Goal: Task Accomplishment & Management: Manage account settings

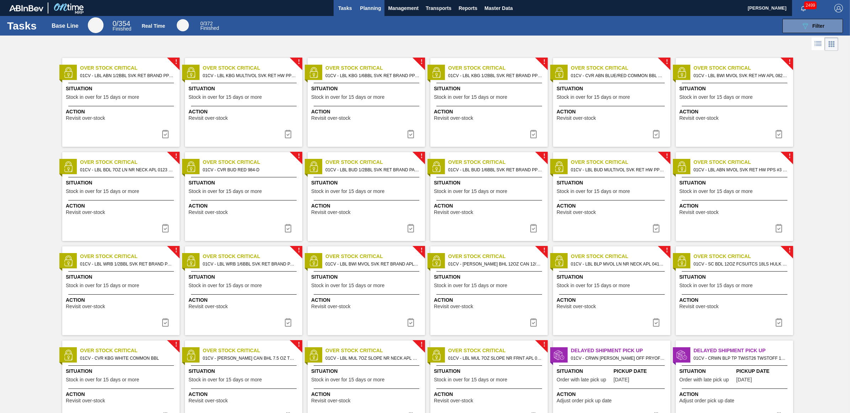
click at [375, 10] on span "Planning" at bounding box center [370, 8] width 21 height 9
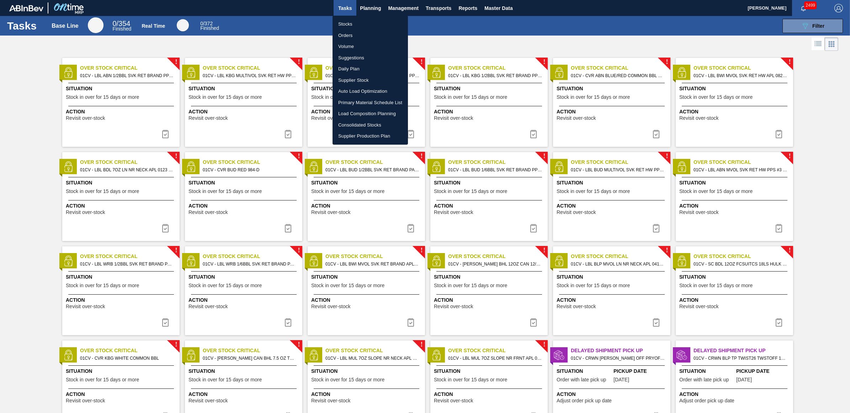
click at [358, 115] on li "Load Composition Planning" at bounding box center [370, 113] width 75 height 11
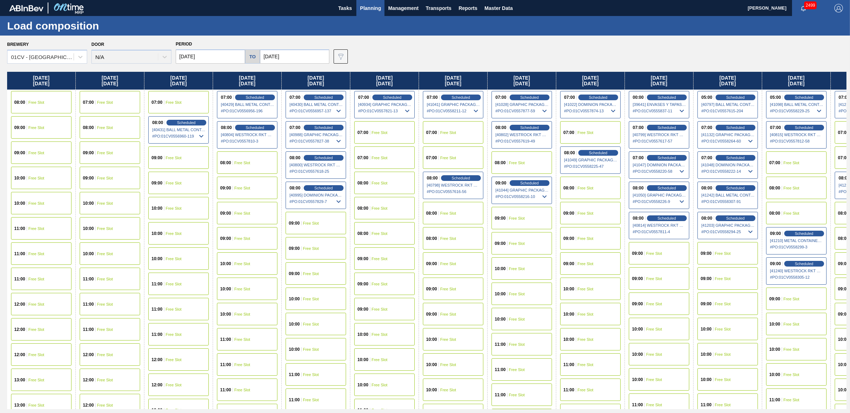
click at [225, 57] on input "08/04/2025" at bounding box center [210, 56] width 69 height 14
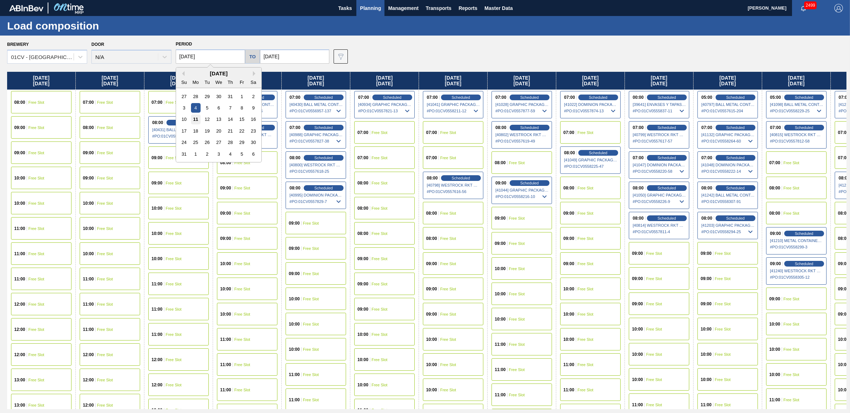
click at [196, 120] on div "11" at bounding box center [196, 120] width 10 height 10
type input "[DATE]"
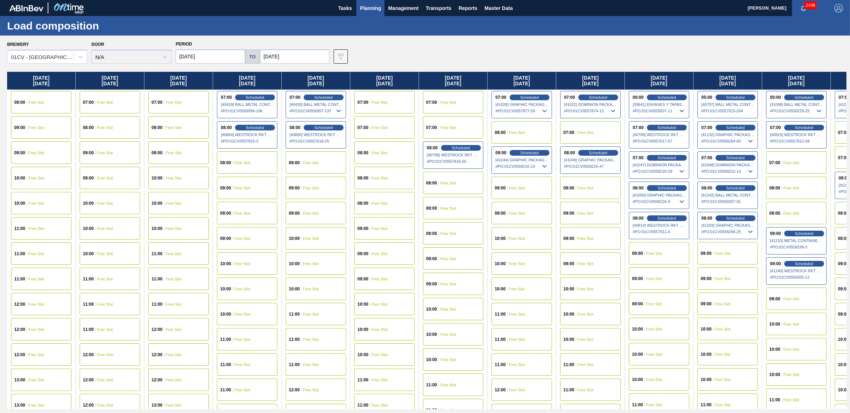
click at [223, 54] on input "08/04/2025" at bounding box center [210, 56] width 69 height 14
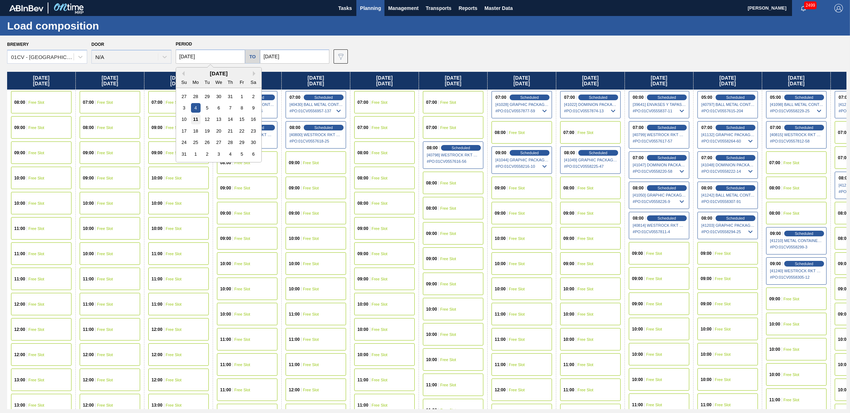
click at [199, 120] on div "11" at bounding box center [196, 120] width 10 height 10
type input "[DATE]"
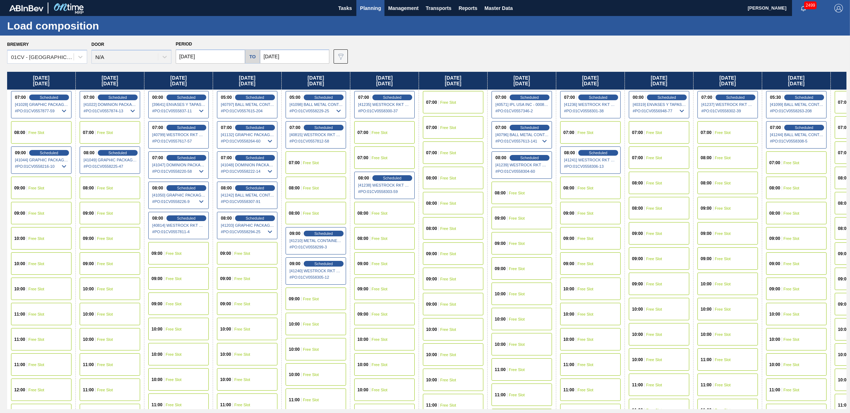
click at [449, 97] on div "07:00 Free Slot" at bounding box center [453, 102] width 60 height 22
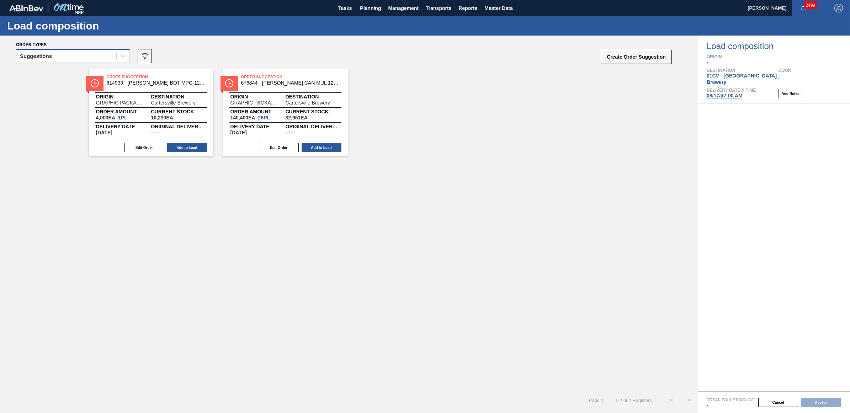
click at [47, 54] on div "Suggestions" at bounding box center [36, 56] width 32 height 5
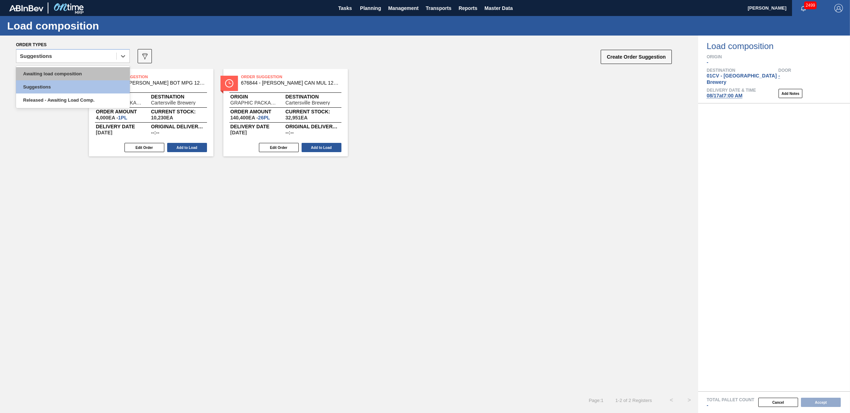
click at [40, 71] on div "Awaiting load composition" at bounding box center [73, 73] width 114 height 13
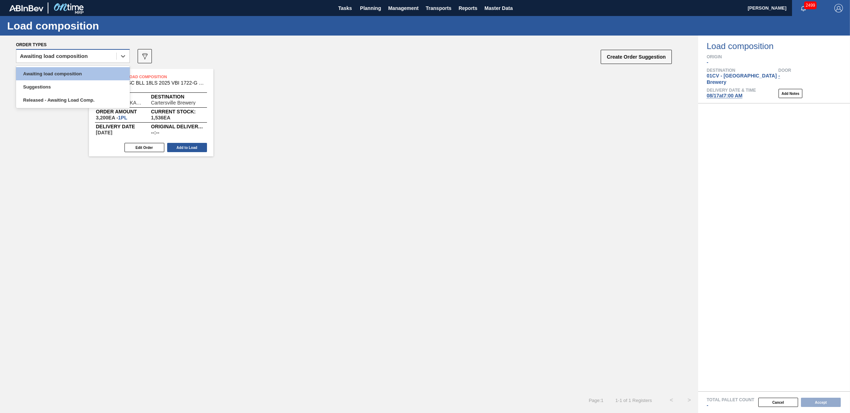
click at [93, 57] on div "Awaiting load composition" at bounding box center [66, 56] width 100 height 10
click at [89, 72] on div "Awaiting load composition" at bounding box center [73, 73] width 114 height 13
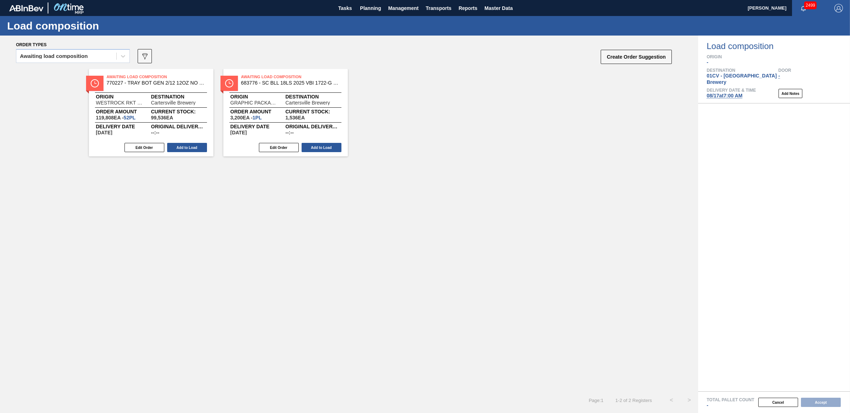
click at [721, 93] on span "08/17 at 7:00 AM" at bounding box center [725, 96] width 36 height 6
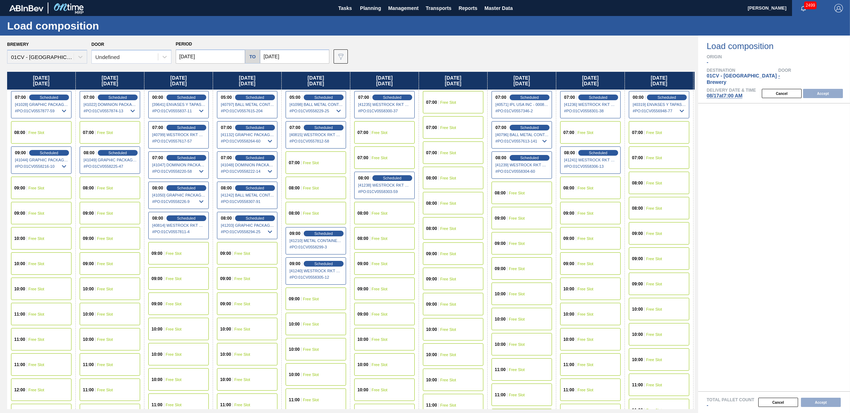
type input "08/17/2025"
type input "[DATE]"
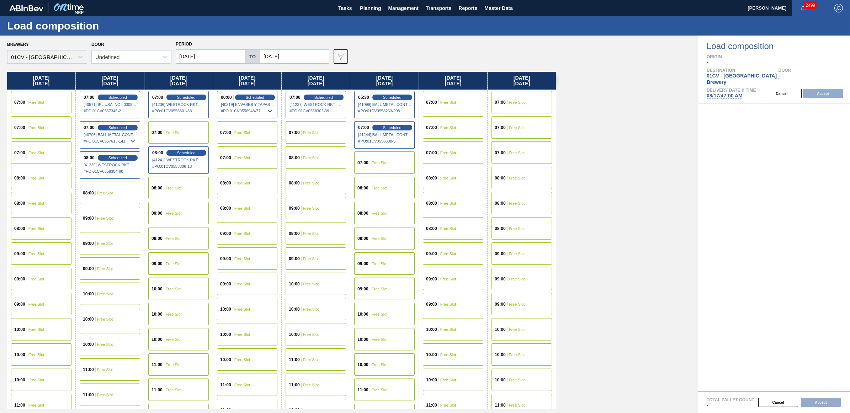
click at [102, 222] on div "09:00 Free Slot" at bounding box center [110, 218] width 60 height 22
click at [818, 89] on button "Accept" at bounding box center [823, 93] width 40 height 9
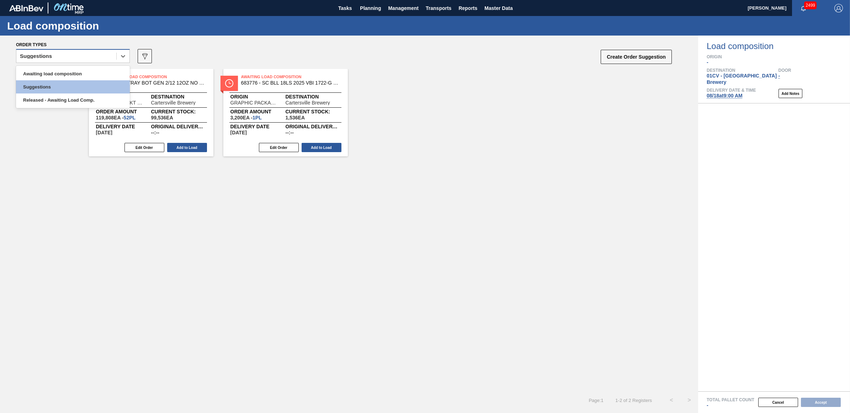
click at [66, 59] on div "Suggestions" at bounding box center [66, 56] width 100 height 10
click at [63, 74] on div "Awaiting load composition" at bounding box center [73, 73] width 114 height 13
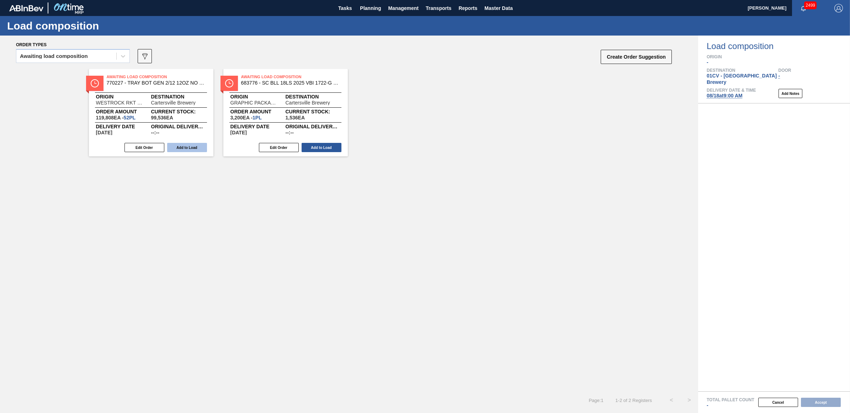
click at [195, 148] on button "Add to Load" at bounding box center [187, 147] width 40 height 9
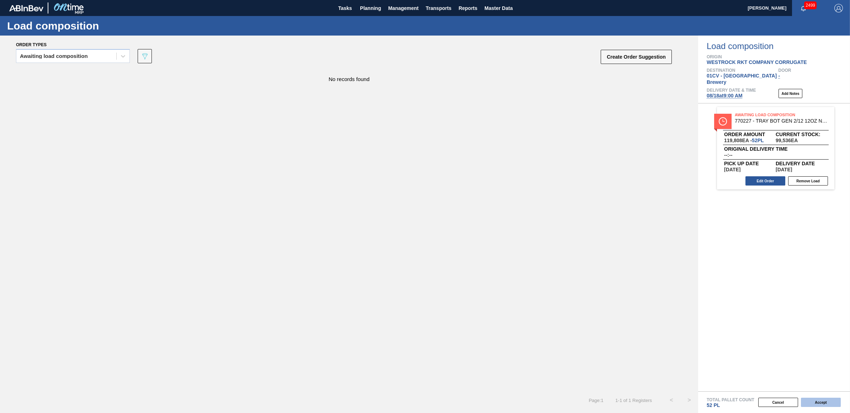
click at [820, 403] on button "Accept" at bounding box center [821, 402] width 40 height 9
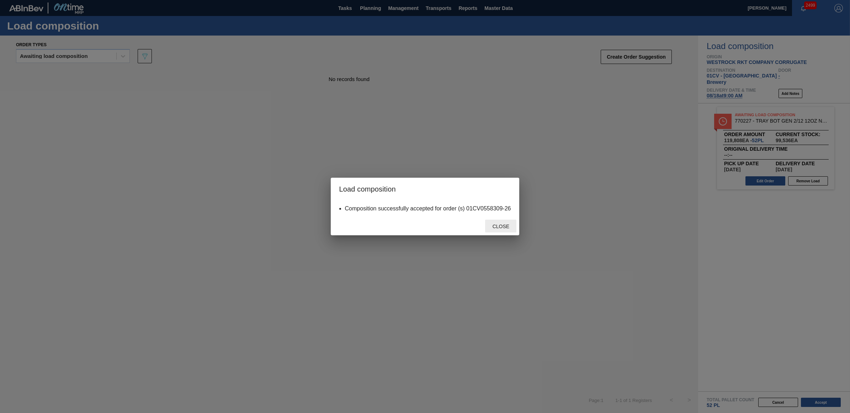
click at [504, 229] on div "Close" at bounding box center [500, 226] width 31 height 13
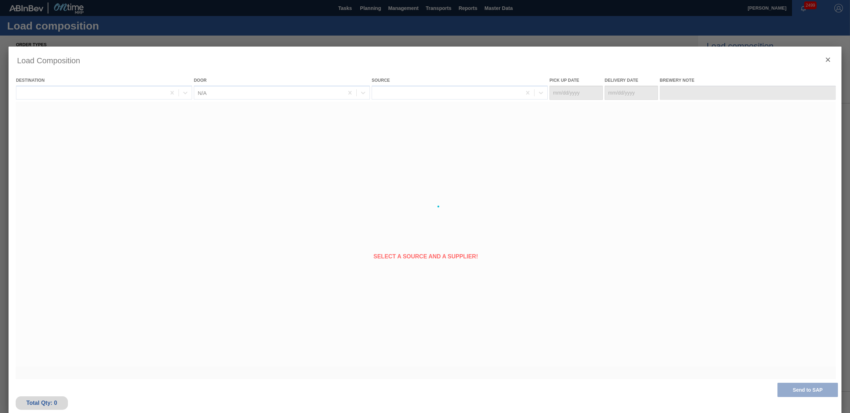
type Date "[DATE]"
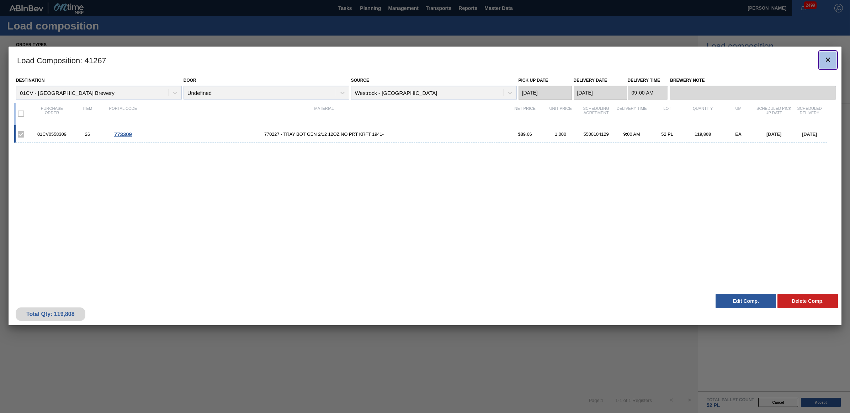
click at [829, 60] on icon "botão de ícone" at bounding box center [828, 60] width 4 height 4
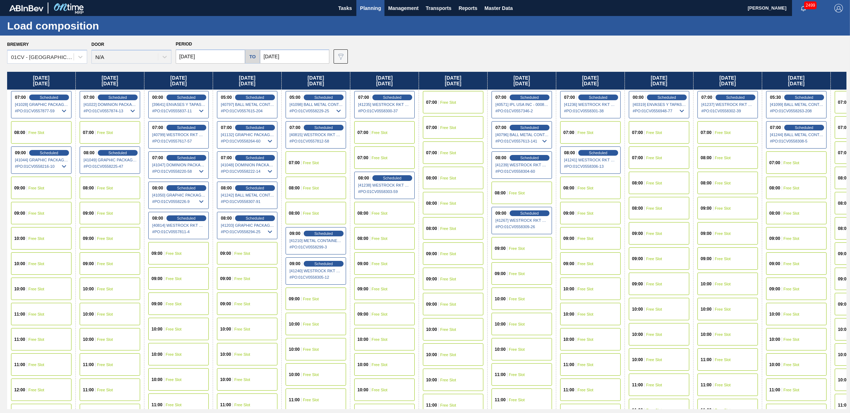
click at [803, 158] on div "07:00 Free Slot" at bounding box center [796, 163] width 60 height 22
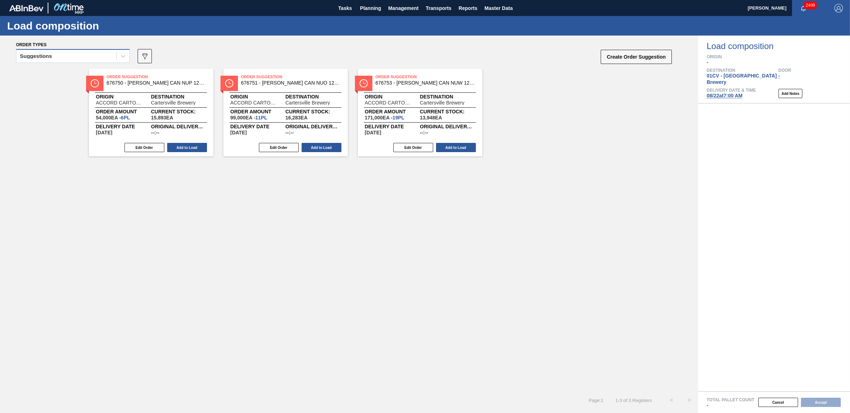
click at [91, 57] on div "Suggestions" at bounding box center [66, 56] width 100 height 10
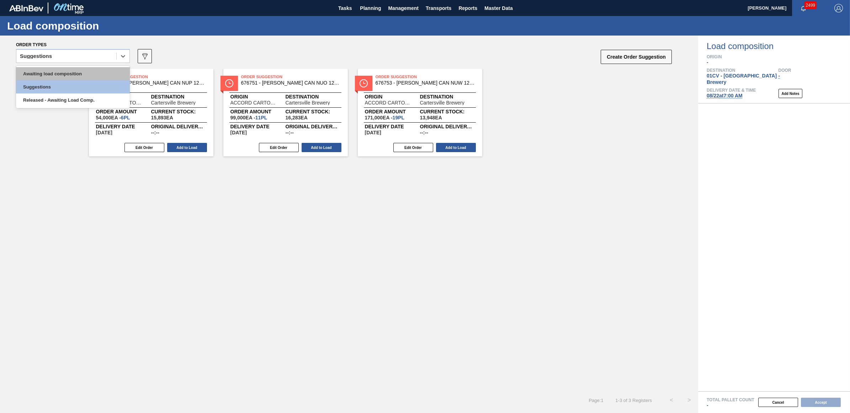
click at [88, 77] on div "Awaiting load composition" at bounding box center [73, 73] width 114 height 13
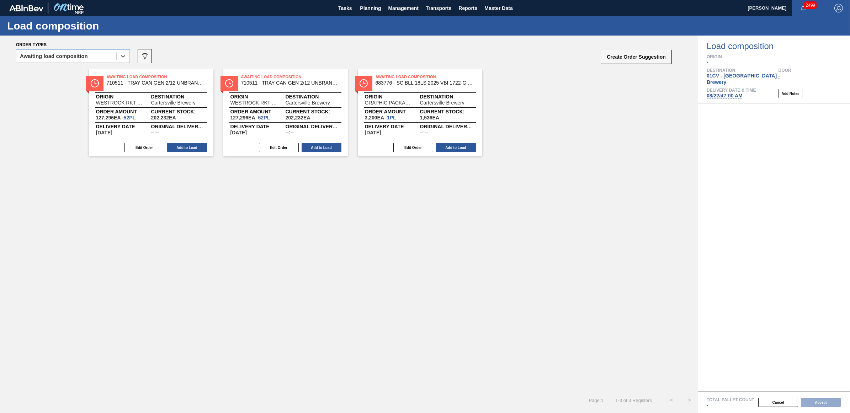
click at [180, 152] on div "Edit Order Add to Load" at bounding box center [148, 147] width 119 height 11
click at [196, 146] on button "Add to Load" at bounding box center [187, 147] width 40 height 9
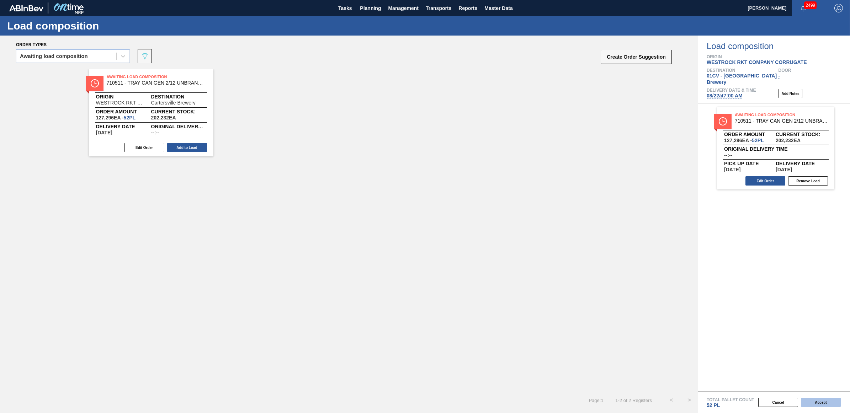
click at [818, 402] on button "Accept" at bounding box center [821, 402] width 40 height 9
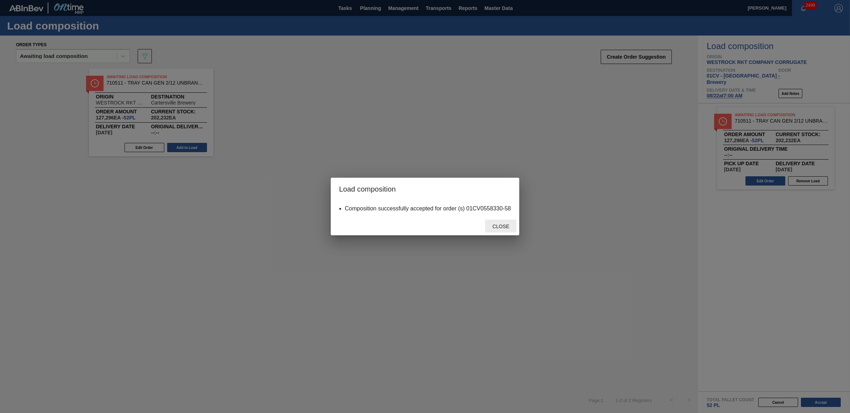
click at [495, 225] on span "Close" at bounding box center [501, 227] width 28 height 6
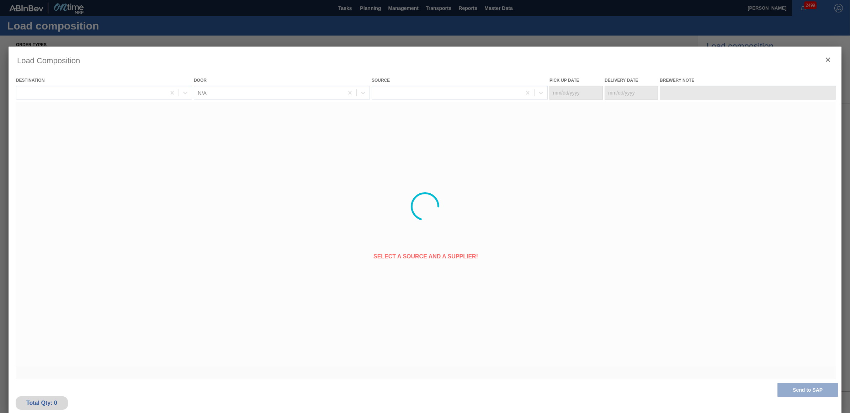
type Date "08/20/2025"
type Date "[DATE]"
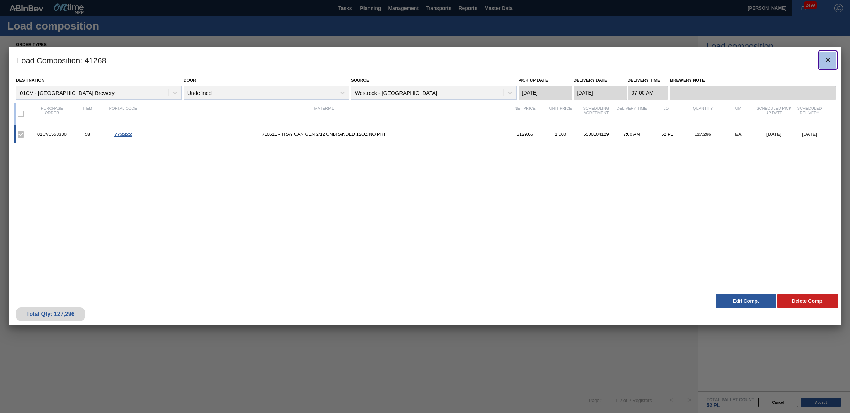
click at [835, 59] on button "botão de ícone" at bounding box center [828, 60] width 17 height 17
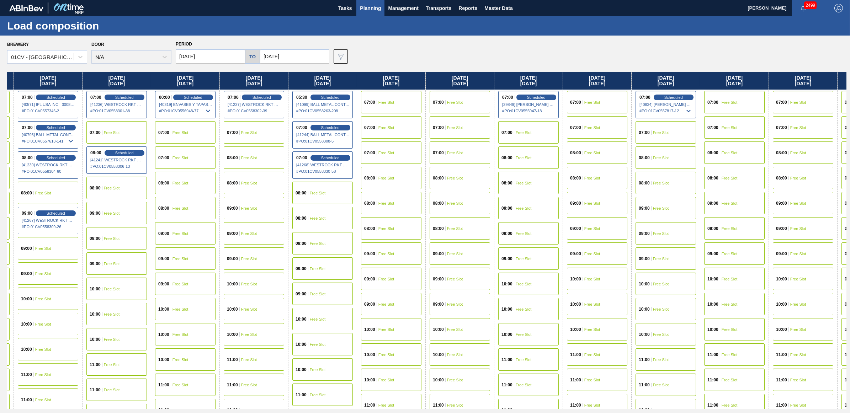
scroll to position [0, 474]
drag, startPoint x: 768, startPoint y: 79, endPoint x: 280, endPoint y: 79, distance: 488.1
click at [280, 79] on div "Monday 08/11/2025 07:00 Scheduled [41028] GRAPHIC PACKAGING INTERNATIONA - 0008…" at bounding box center [427, 241] width 840 height 338
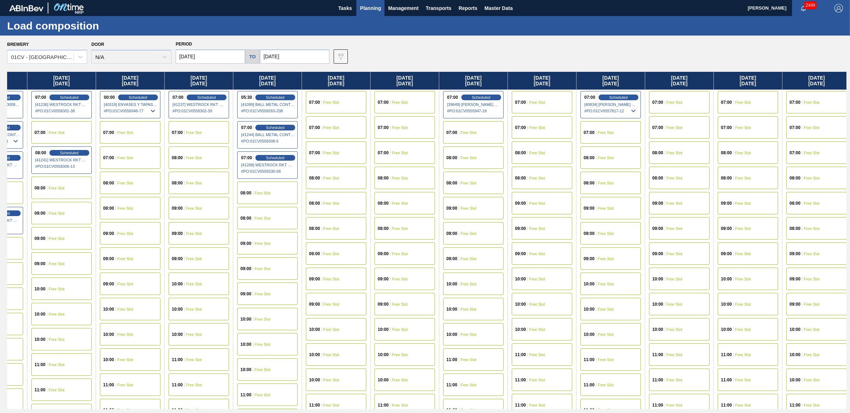
scroll to position [0, 535]
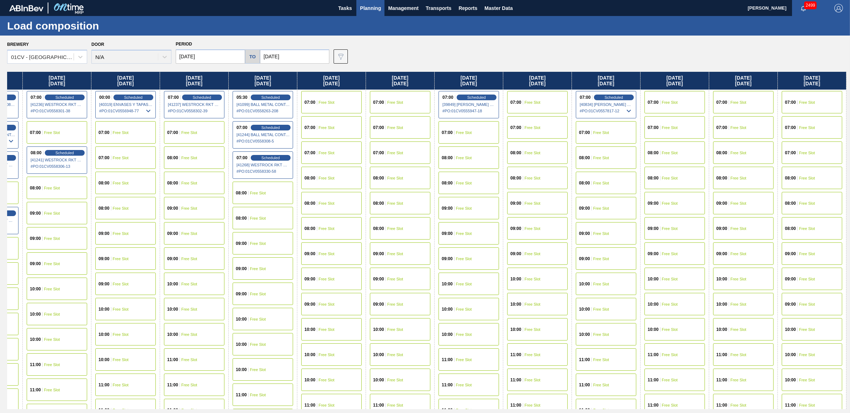
drag, startPoint x: 746, startPoint y: 84, endPoint x: 673, endPoint y: 79, distance: 72.7
click at [673, 79] on div "Monday 08/11/2025 07:00 Scheduled [41028] GRAPHIC PACKAGING INTERNATIONA - 0008…" at bounding box center [427, 241] width 840 height 338
click at [468, 131] on span "Free Slot" at bounding box center [464, 133] width 16 height 4
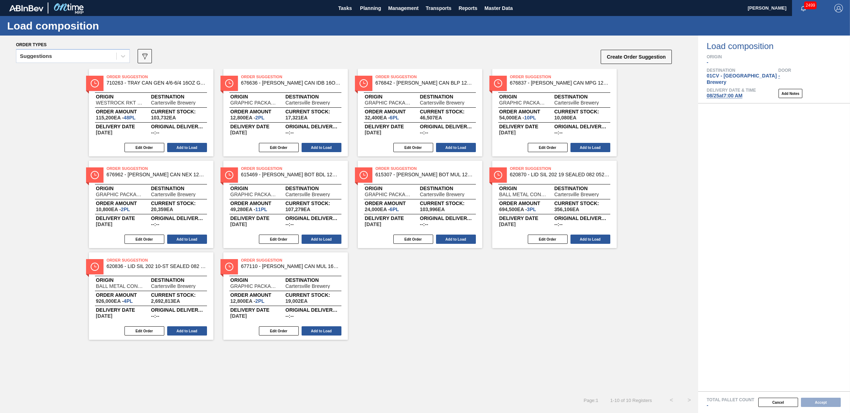
click at [49, 64] on div "Suggestions" at bounding box center [73, 58] width 114 height 18
click at [49, 55] on div "Suggestions" at bounding box center [36, 56] width 32 height 5
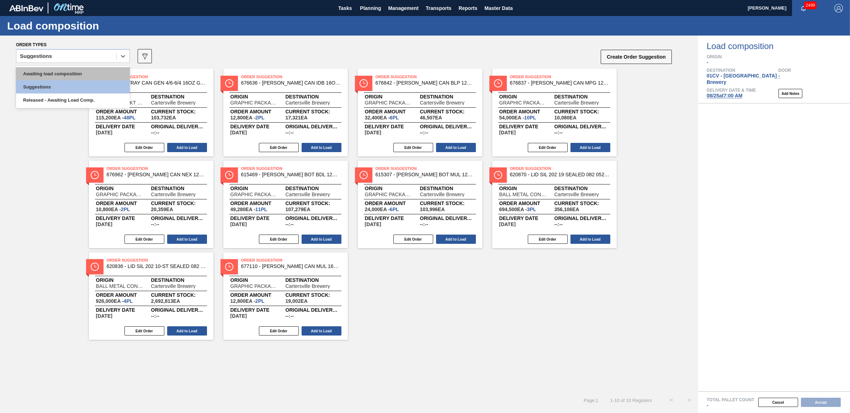
click at [47, 75] on div "Awaiting load composition" at bounding box center [73, 73] width 114 height 13
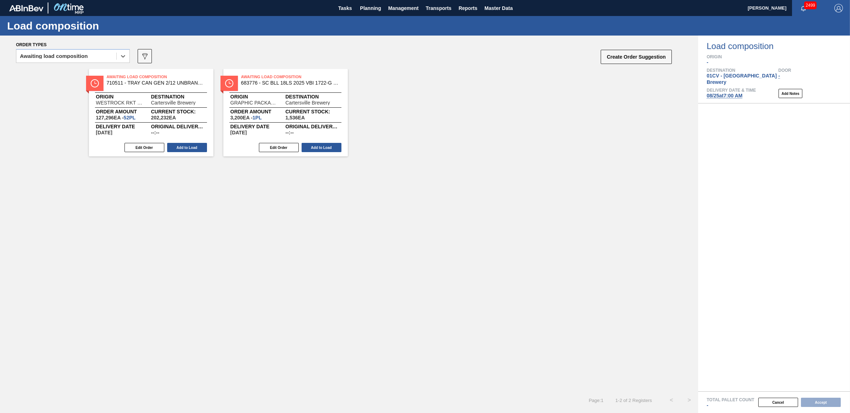
click at [182, 141] on div "Awaiting Load Composition 710511 - TRAY CAN GEN 2/12 UNBRANDED 12OZ NO PRT Orig…" at bounding box center [151, 113] width 125 height 88
click at [192, 148] on button "Add to Load" at bounding box center [187, 147] width 40 height 9
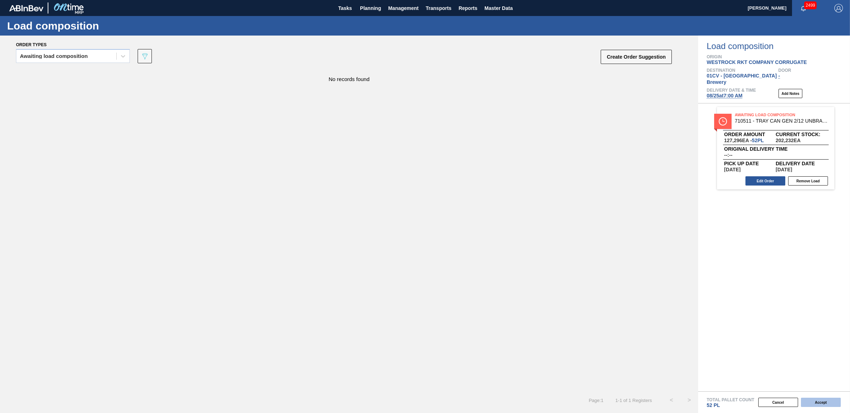
click at [818, 400] on button "Accept" at bounding box center [821, 402] width 40 height 9
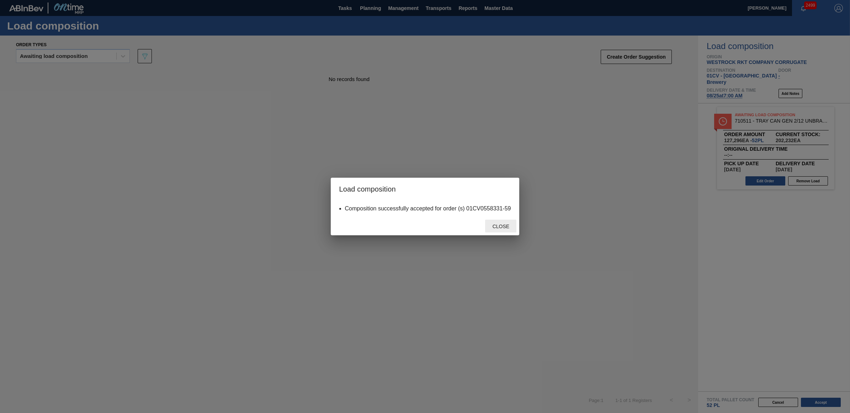
click at [493, 226] on span "Close" at bounding box center [501, 227] width 28 height 6
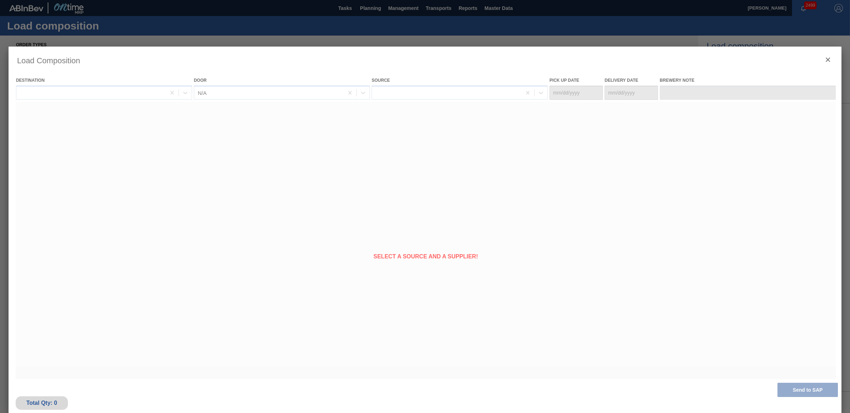
type Date "[DATE]"
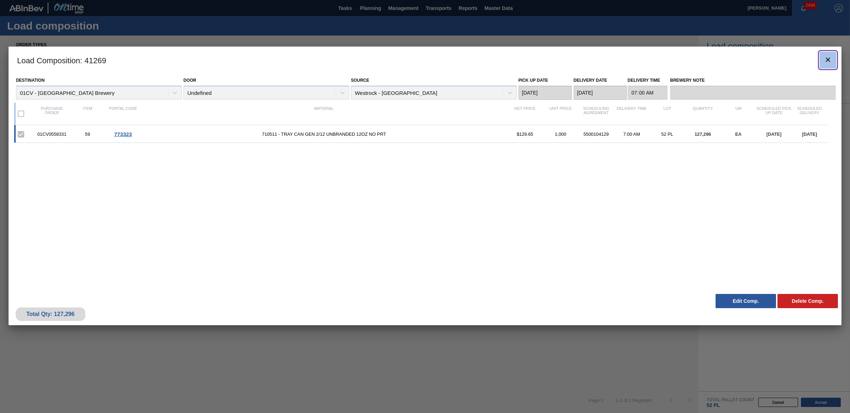
click at [834, 60] on button "botão de ícone" at bounding box center [828, 60] width 17 height 17
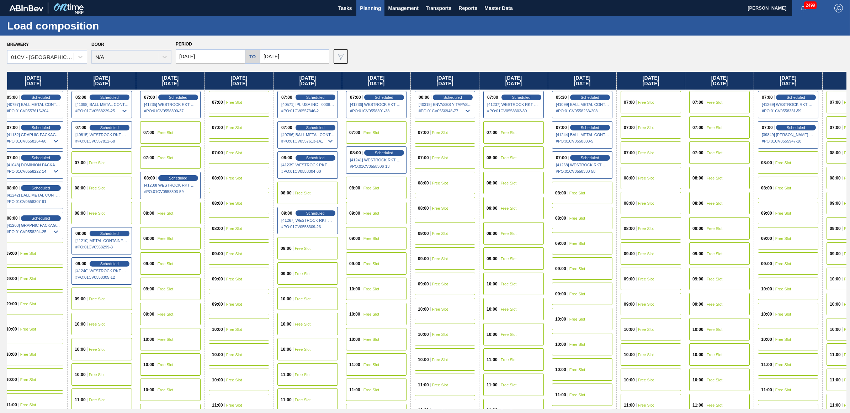
scroll to position [0, 219]
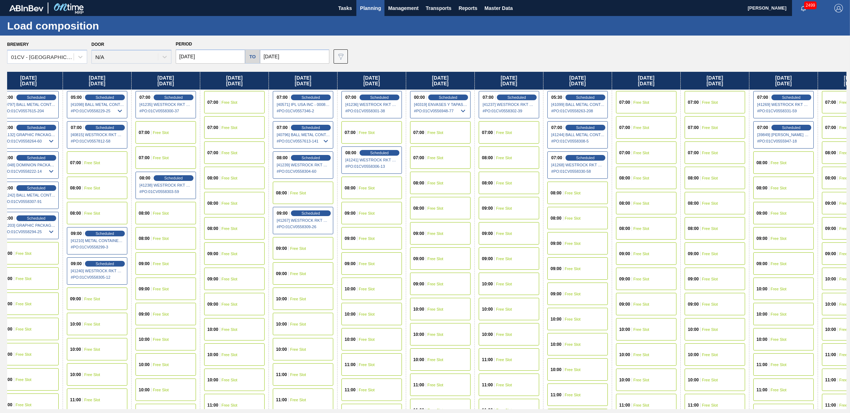
drag, startPoint x: 762, startPoint y: 81, endPoint x: 532, endPoint y: 77, distance: 230.6
click at [532, 77] on div "Monday 08/11/2025 07:00 Scheduled [41028] GRAPHIC PACKAGING INTERNATIONA - 0008…" at bounding box center [427, 241] width 840 height 338
click at [659, 96] on div "07:00 Free Slot" at bounding box center [646, 102] width 60 height 22
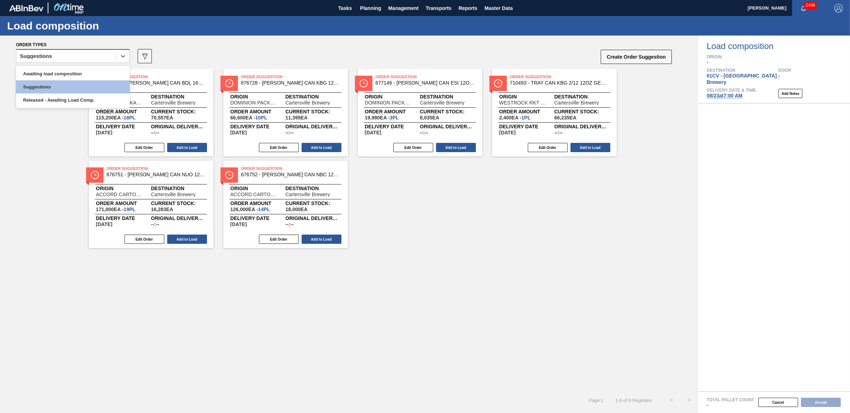
click at [65, 56] on div "Suggestions" at bounding box center [66, 56] width 100 height 10
click at [68, 75] on div "Awaiting load composition" at bounding box center [73, 73] width 114 height 13
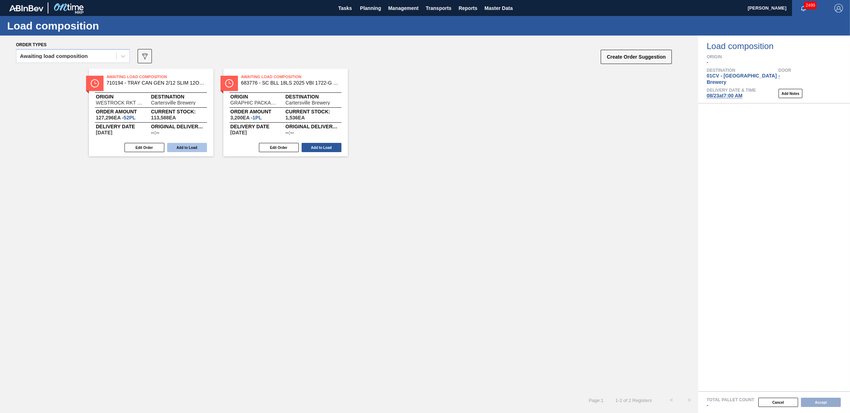
click at [184, 148] on button "Add to Load" at bounding box center [187, 147] width 40 height 9
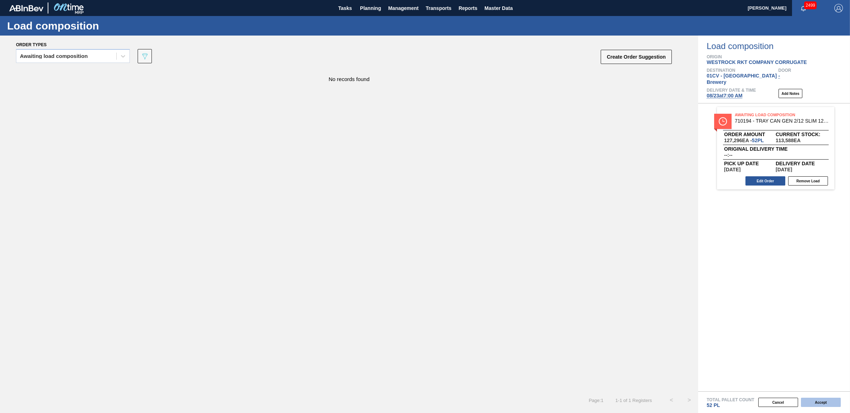
click at [823, 402] on button "Accept" at bounding box center [821, 402] width 40 height 9
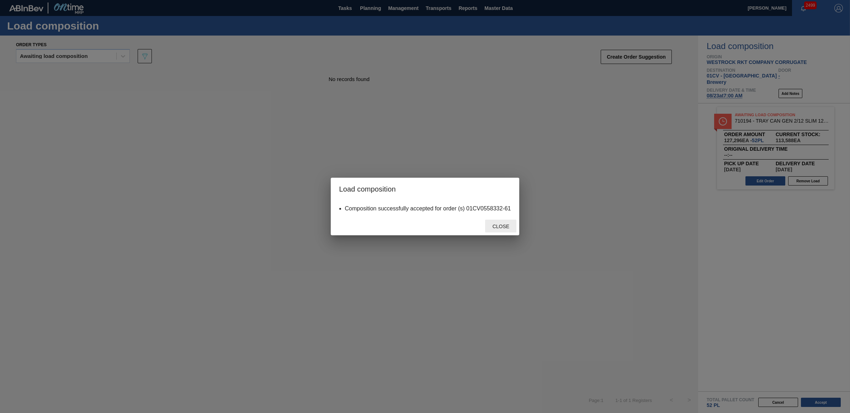
click at [499, 226] on span "Close" at bounding box center [501, 227] width 28 height 6
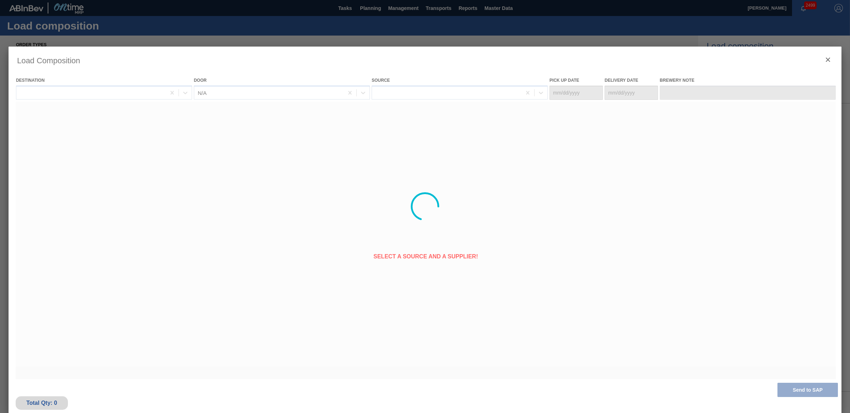
type Date "[DATE]"
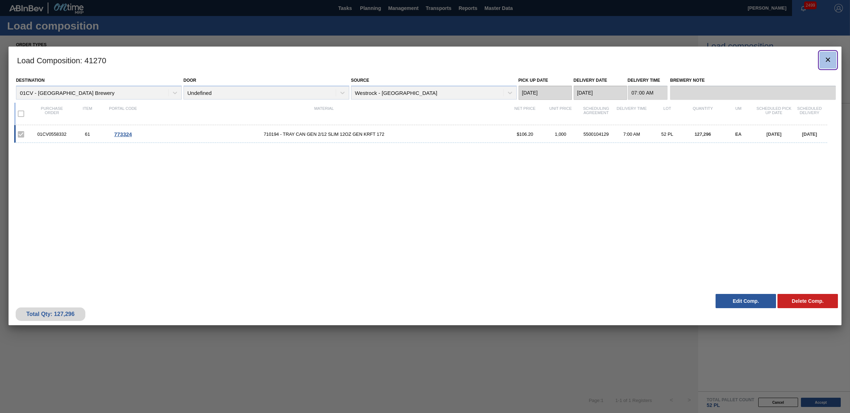
click at [827, 58] on icon "botão de ícone" at bounding box center [828, 59] width 9 height 9
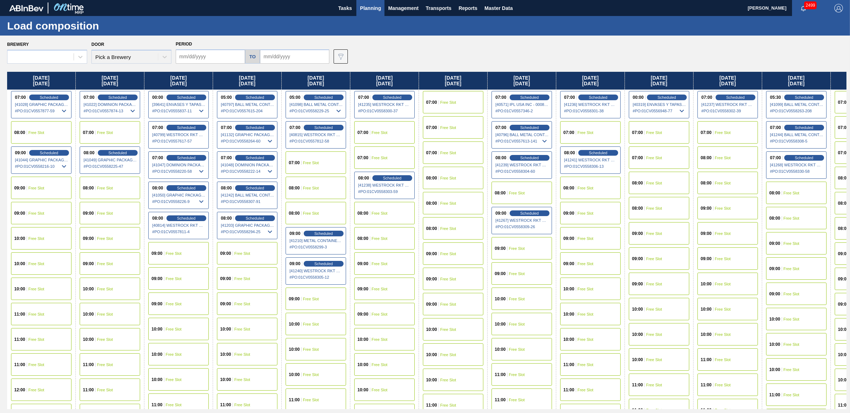
type input "[DATE]"
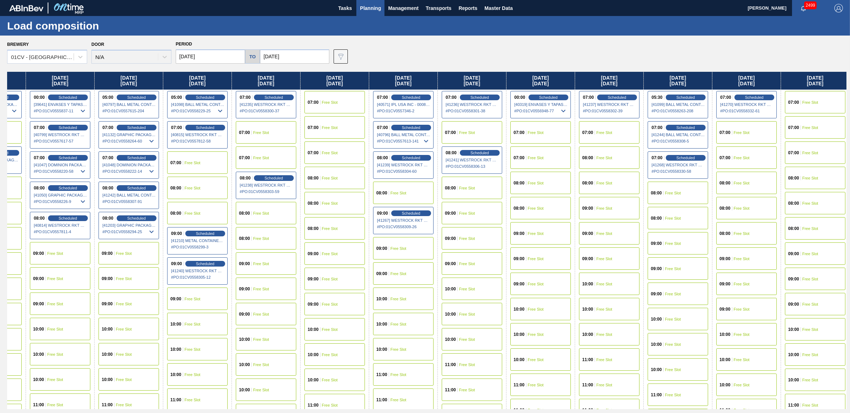
scroll to position [0, 122]
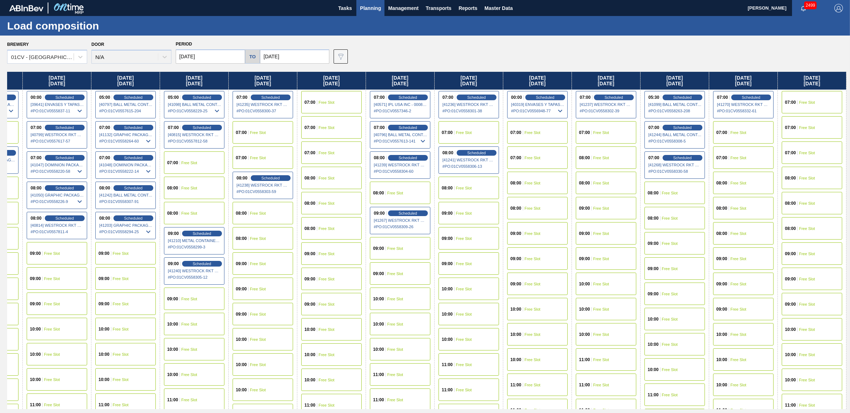
drag, startPoint x: 725, startPoint y: 79, endPoint x: 589, endPoint y: 91, distance: 136.4
click at [589, 91] on div "Monday 08/11/2025 07:00 Scheduled [41028] GRAPHIC PACKAGING INTERNATIONA - 0008…" at bounding box center [427, 241] width 840 height 338
click at [822, 95] on div "07:00 Free Slot" at bounding box center [812, 102] width 60 height 22
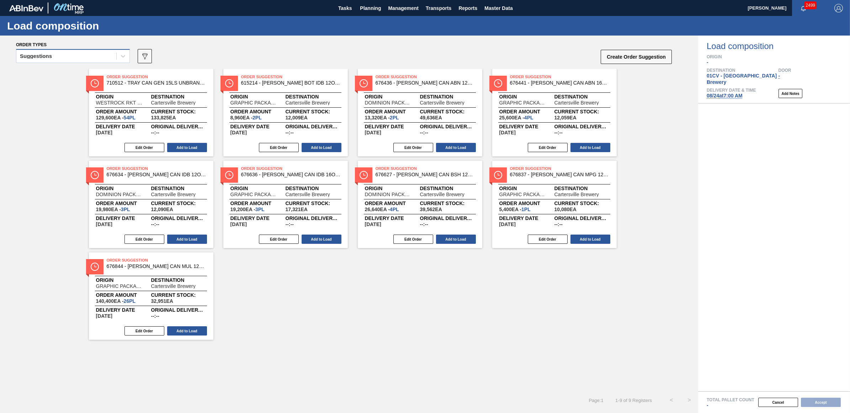
click at [74, 58] on div "Suggestions" at bounding box center [66, 56] width 100 height 10
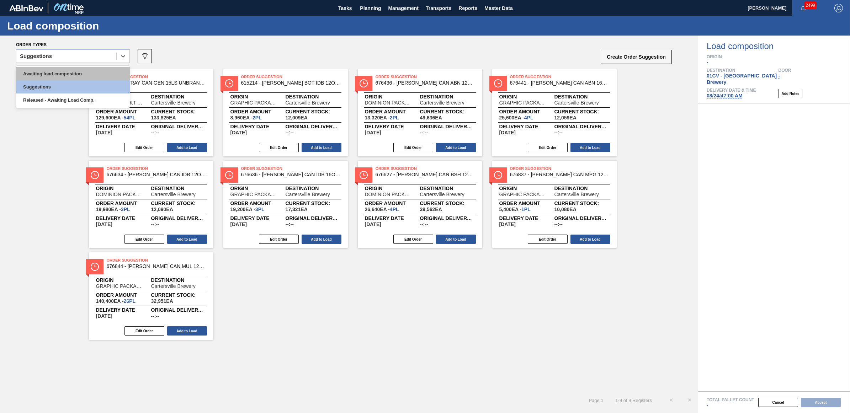
click at [73, 77] on div "Awaiting load composition" at bounding box center [73, 73] width 114 height 13
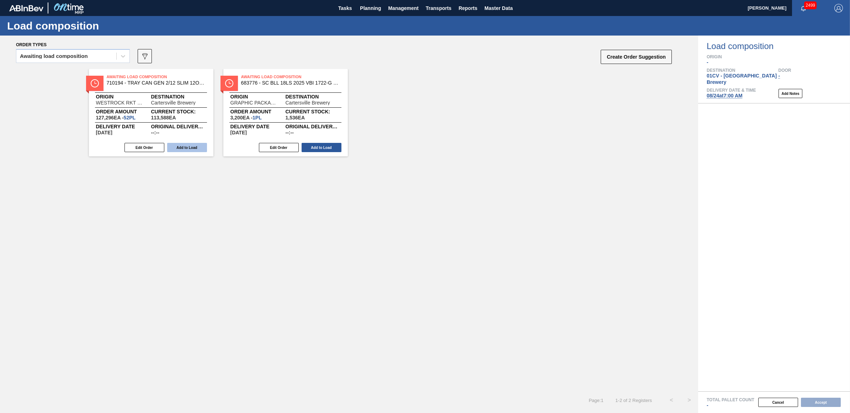
click at [184, 149] on button "Add to Load" at bounding box center [187, 147] width 40 height 9
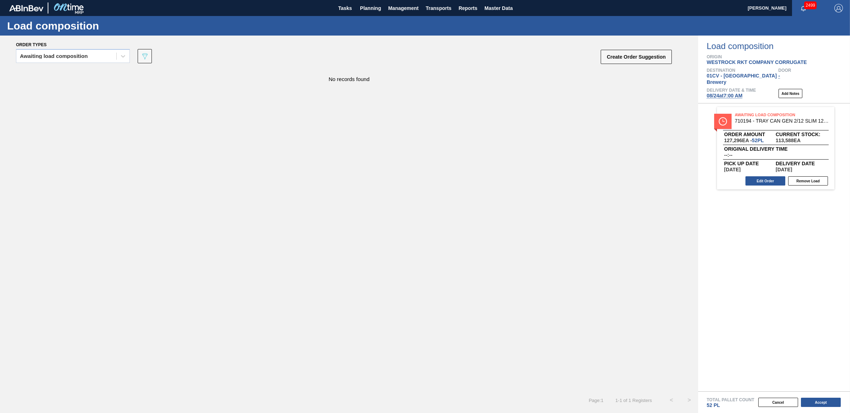
click at [814, 401] on button "Accept" at bounding box center [821, 402] width 40 height 9
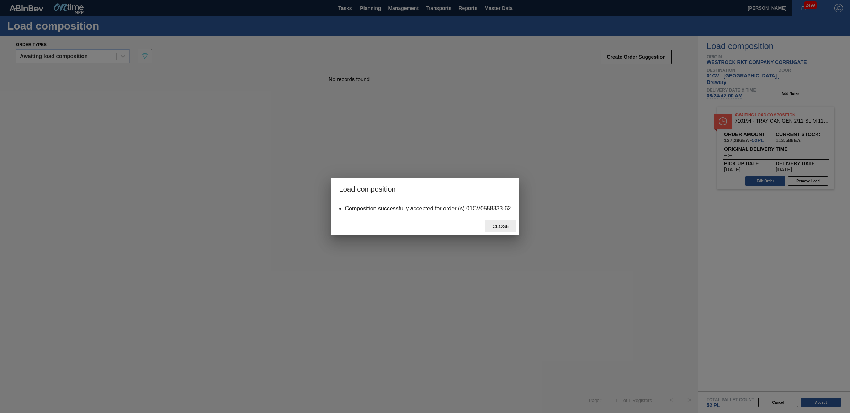
click at [504, 227] on span "Close" at bounding box center [501, 227] width 28 height 6
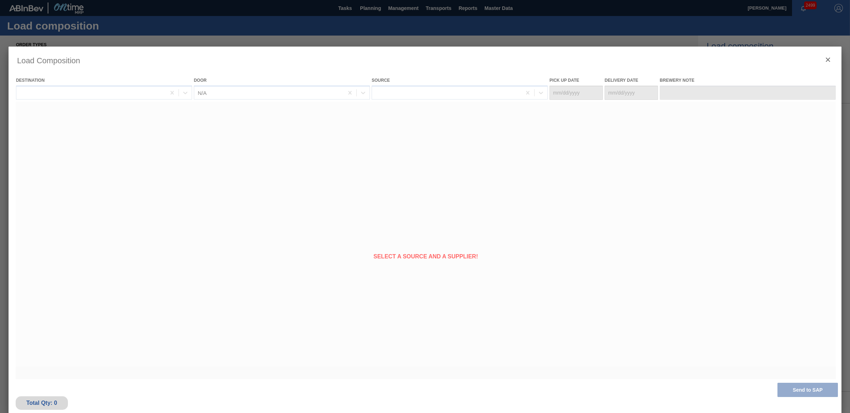
type Date "[DATE]"
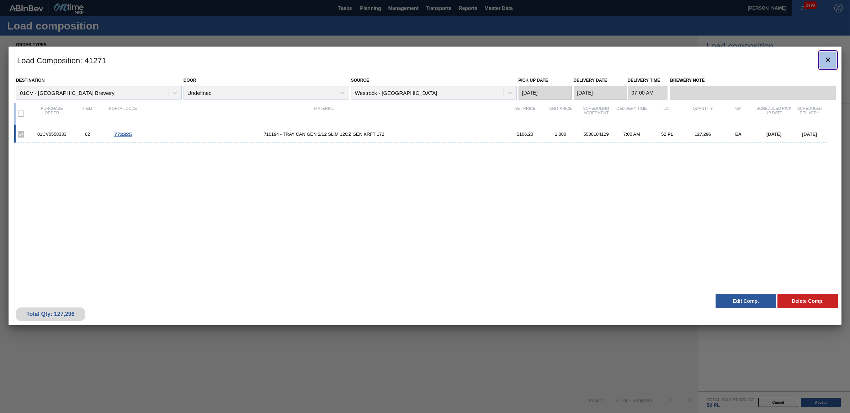
click at [832, 59] on button "botão de ícone" at bounding box center [828, 60] width 17 height 17
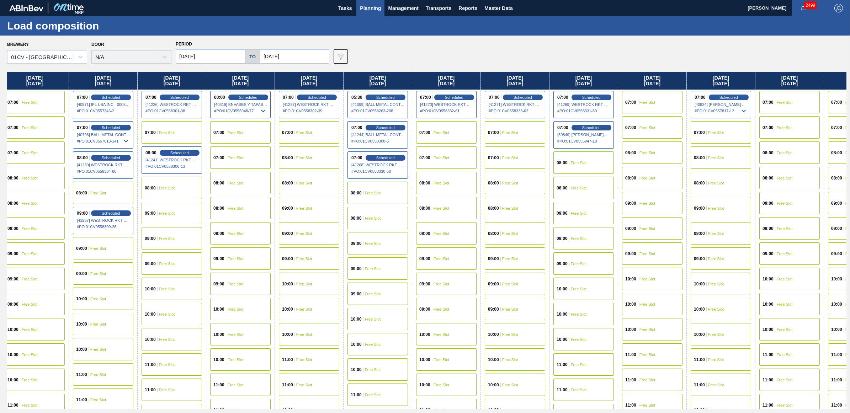
scroll to position [0, 538]
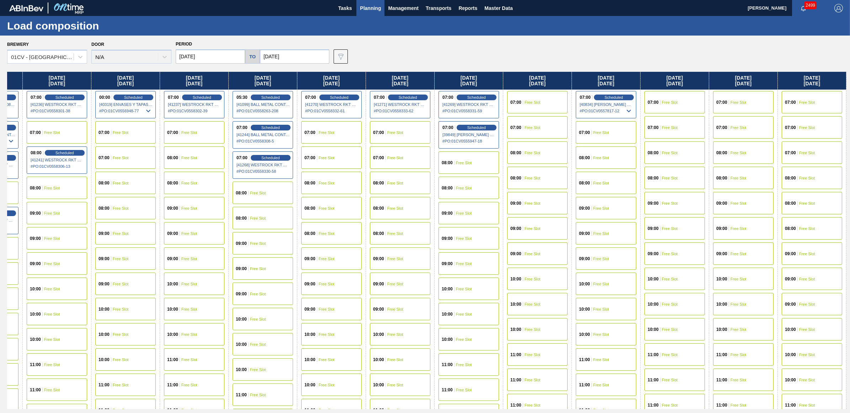
drag, startPoint x: 641, startPoint y: 84, endPoint x: 52, endPoint y: 84, distance: 588.8
click at [44, 86] on div "Monday 08/11/2025 07:00 Scheduled [41028] GRAPHIC PACKAGING INTERNATIONA - 0008…" at bounding box center [427, 241] width 840 height 338
click at [287, 54] on input "[DATE]" at bounding box center [294, 56] width 69 height 14
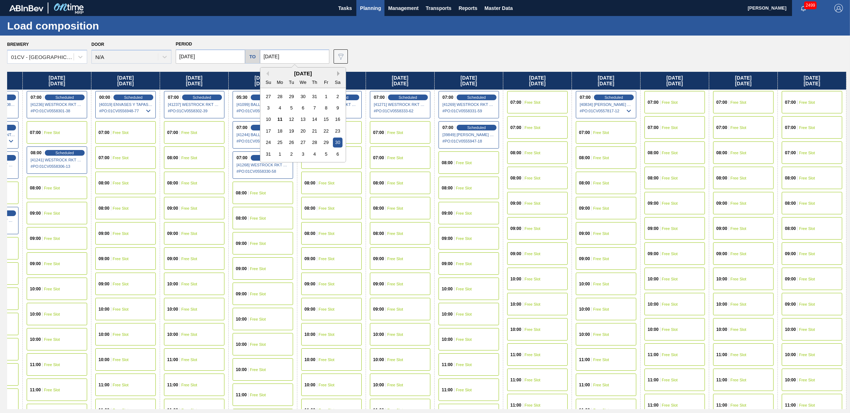
click at [340, 73] on button "Next Month" at bounding box center [339, 73] width 5 height 5
click at [330, 108] on div "12" at bounding box center [326, 108] width 10 height 10
type input "09/12/2025"
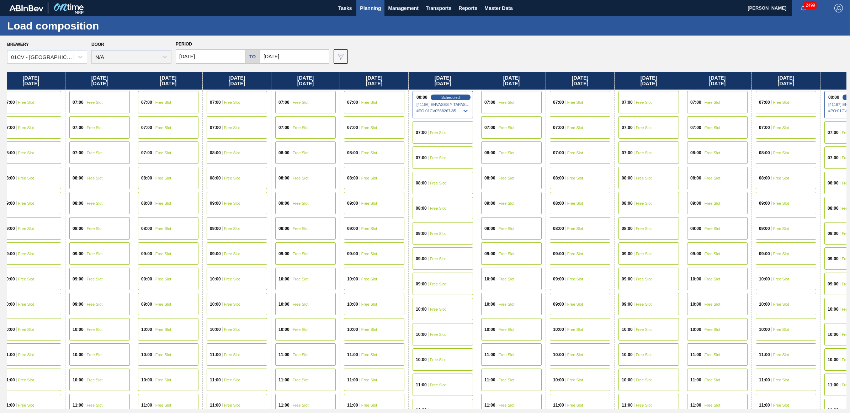
drag, startPoint x: 832, startPoint y: 79, endPoint x: -426, endPoint y: 75, distance: 1258.0
click at [0, 0] on html "Tasks Planning Management Transports Reports Master Data Juliette Hill 2499 Mar…" at bounding box center [425, 0] width 850 height 0
click at [703, 97] on div "07:00 Free Slot" at bounding box center [718, 102] width 60 height 22
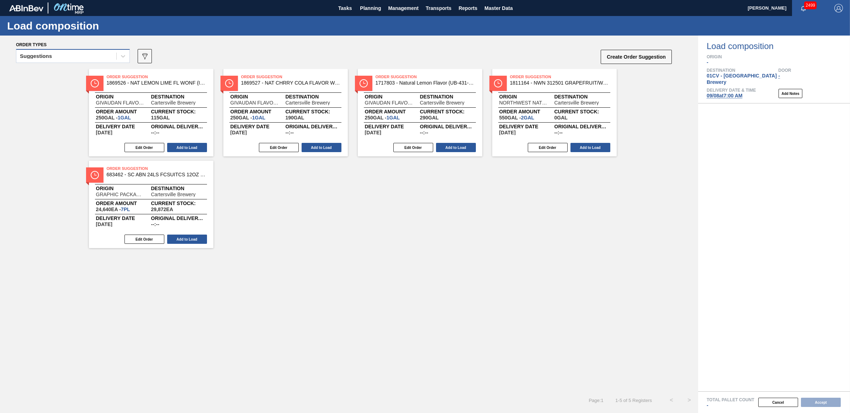
click at [57, 58] on div "Suggestions" at bounding box center [66, 56] width 100 height 10
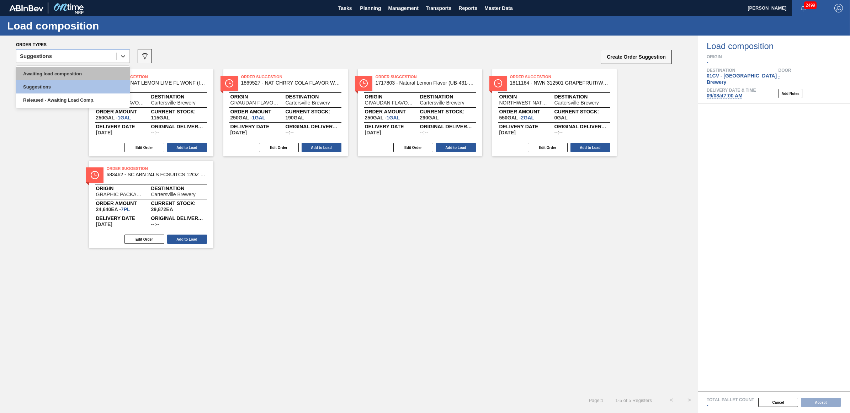
click at [60, 76] on div "Awaiting load composition" at bounding box center [73, 73] width 114 height 13
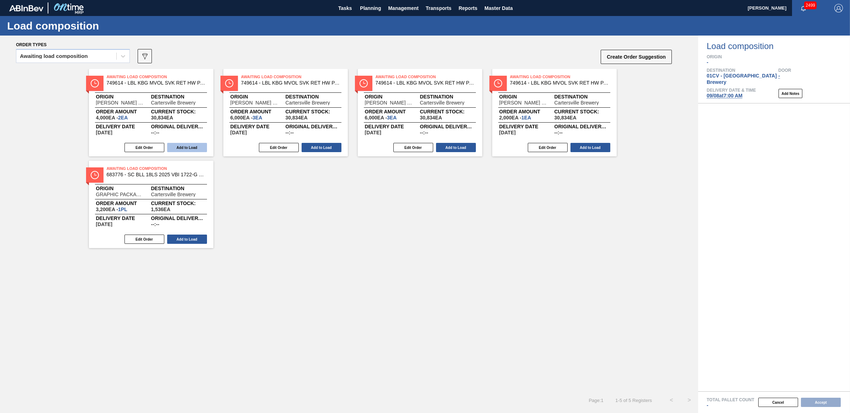
click at [190, 147] on button "Add to Load" at bounding box center [187, 147] width 40 height 9
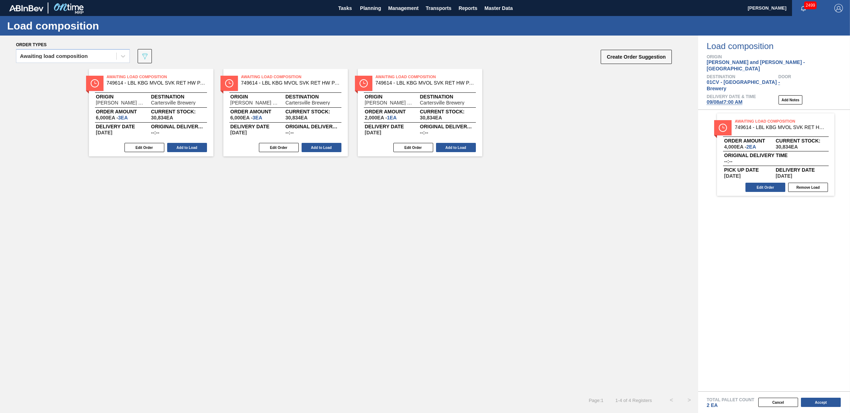
click at [190, 147] on button "Add to Load" at bounding box center [187, 147] width 40 height 9
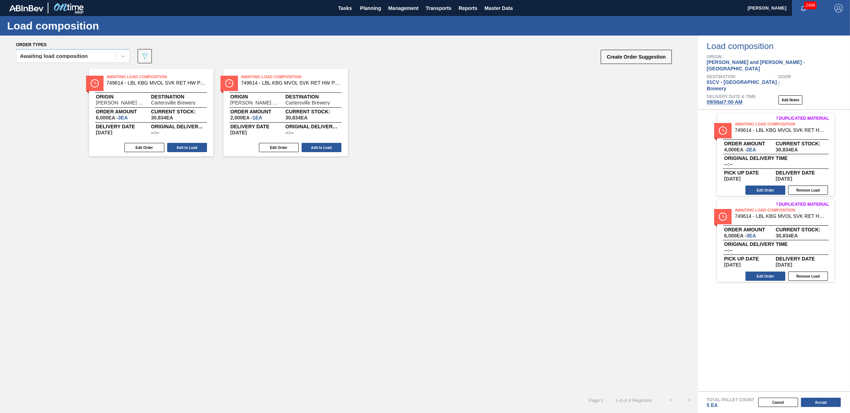
click at [190, 147] on button "Add to Load" at bounding box center [187, 147] width 40 height 9
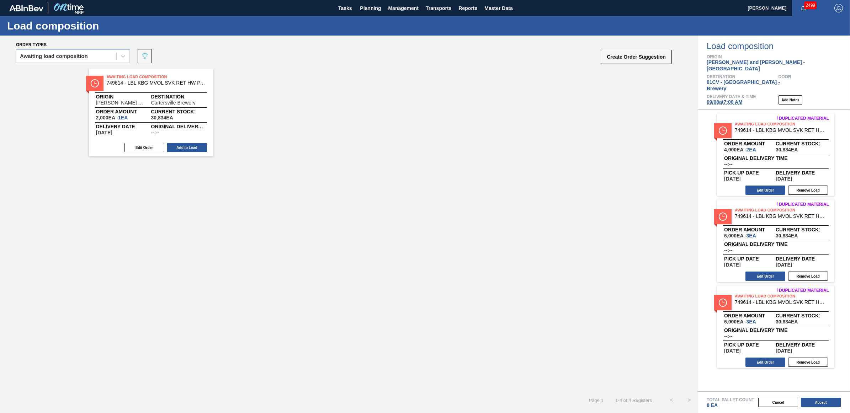
click at [190, 147] on button "Add to Load" at bounding box center [187, 147] width 40 height 9
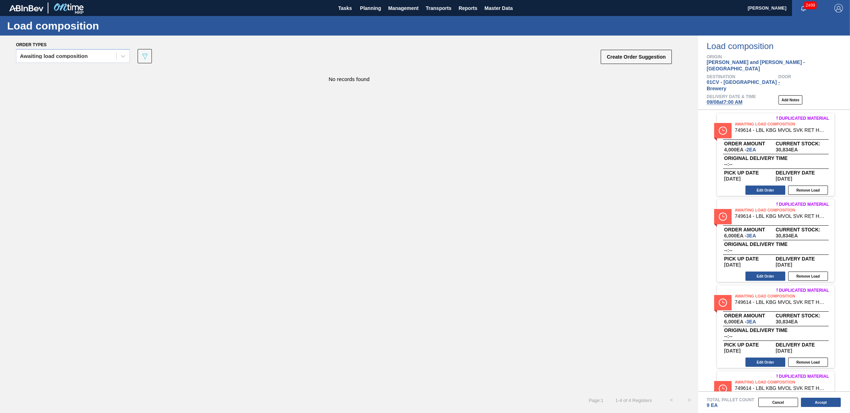
click at [77, 63] on div "Awaiting load composition" at bounding box center [73, 58] width 114 height 18
click at [49, 56] on div "Awaiting load composition" at bounding box center [54, 56] width 68 height 5
click at [52, 72] on div "Awaiting load composition" at bounding box center [73, 73] width 114 height 13
click at [44, 55] on div "Awaiting load composition" at bounding box center [54, 56] width 68 height 5
click at [47, 69] on div "Awaiting load composition" at bounding box center [73, 73] width 114 height 13
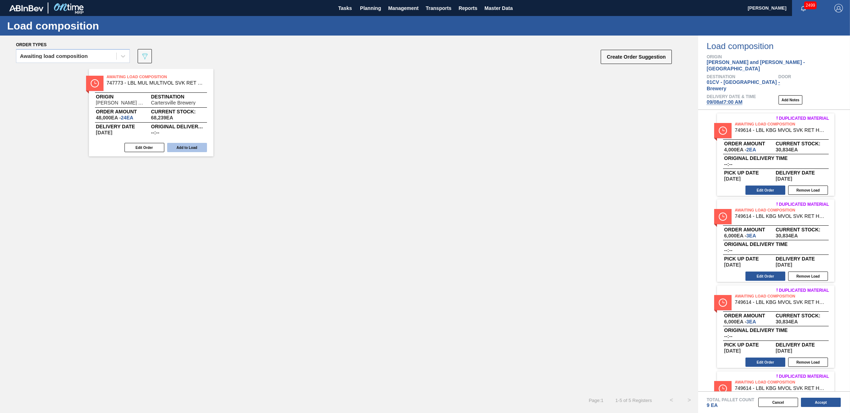
click at [189, 147] on button "Add to Load" at bounding box center [187, 147] width 40 height 9
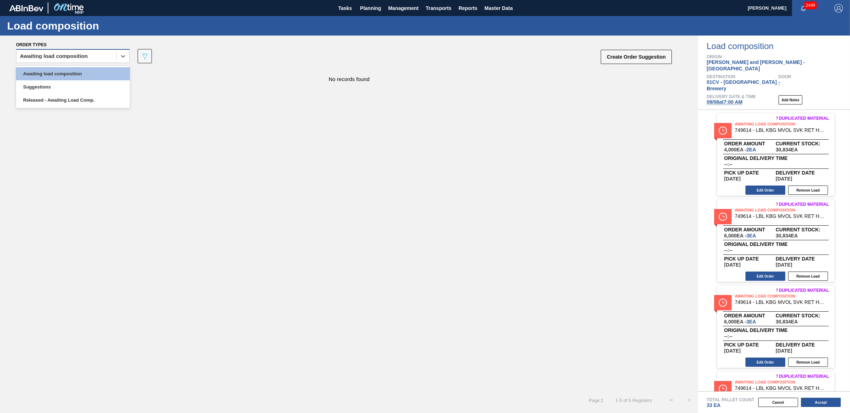
click at [75, 59] on div "Awaiting load composition" at bounding box center [66, 56] width 100 height 10
click at [71, 69] on div "Awaiting load composition" at bounding box center [73, 73] width 114 height 13
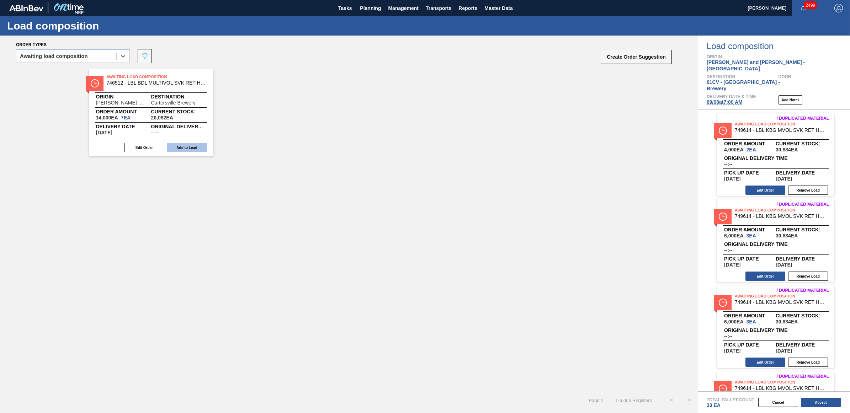
click at [179, 147] on button "Add to Load" at bounding box center [187, 147] width 40 height 9
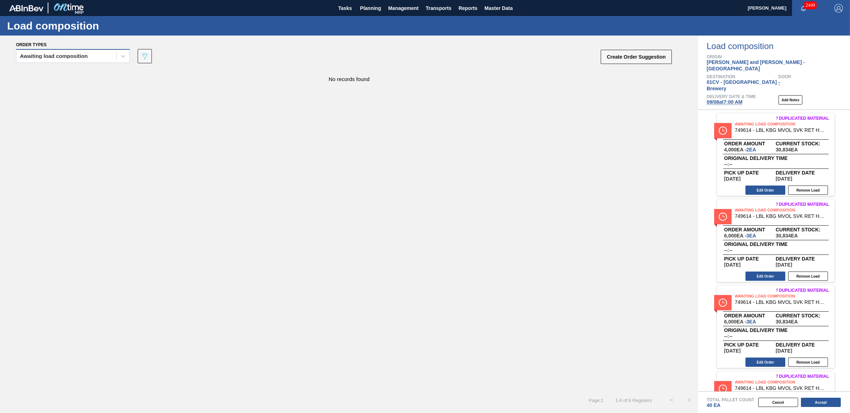
click at [51, 56] on div "Awaiting load composition" at bounding box center [54, 56] width 68 height 5
click at [50, 72] on div "Awaiting load composition" at bounding box center [73, 73] width 114 height 13
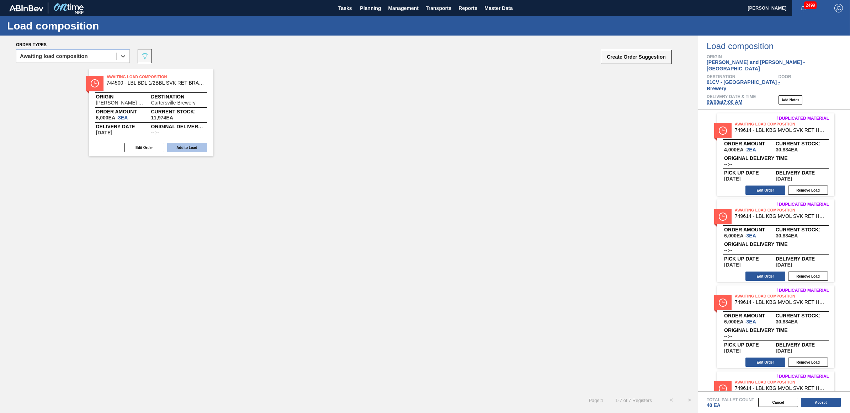
click at [202, 145] on button "Add to Load" at bounding box center [187, 147] width 40 height 9
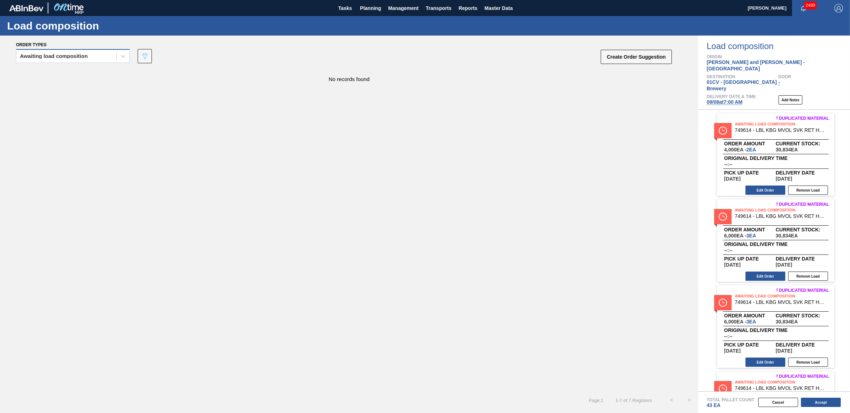
click at [48, 54] on div "Awaiting load composition" at bounding box center [54, 56] width 68 height 5
click at [53, 71] on div "Awaiting load composition" at bounding box center [73, 73] width 114 height 13
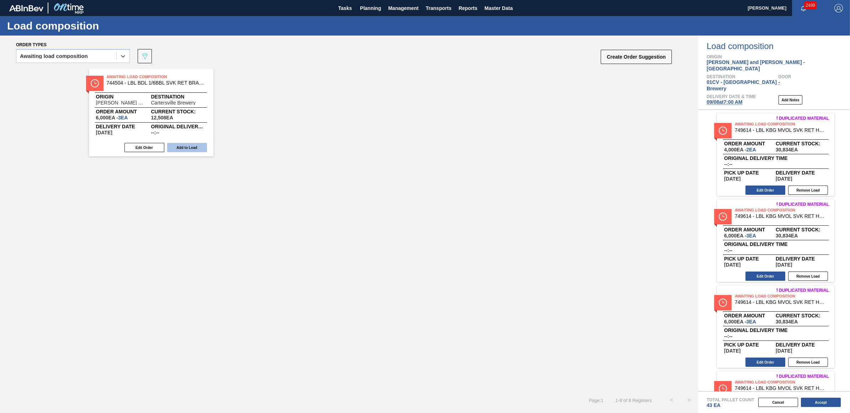
click at [189, 148] on button "Add to Load" at bounding box center [187, 147] width 40 height 9
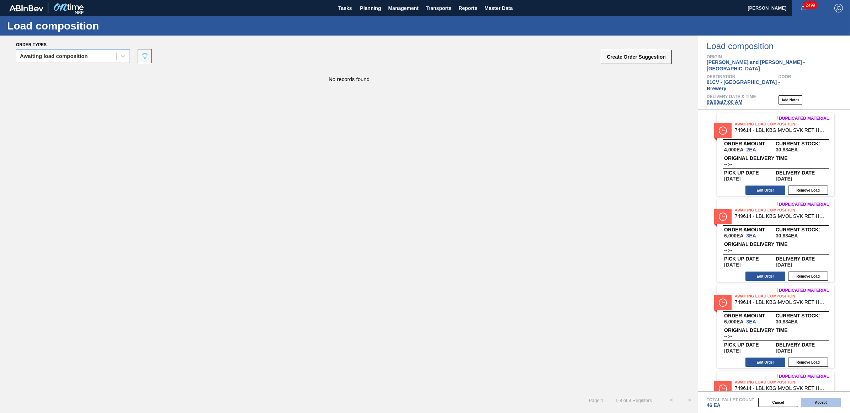
click at [819, 405] on button "Accept" at bounding box center [821, 402] width 40 height 9
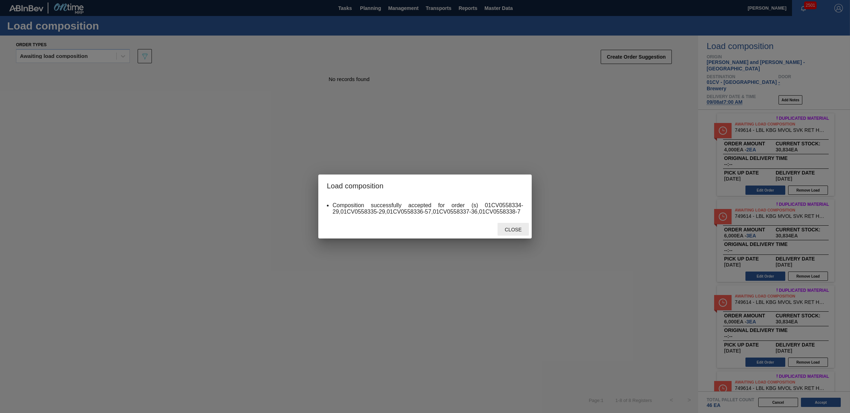
click at [512, 225] on div "Close" at bounding box center [513, 229] width 31 height 13
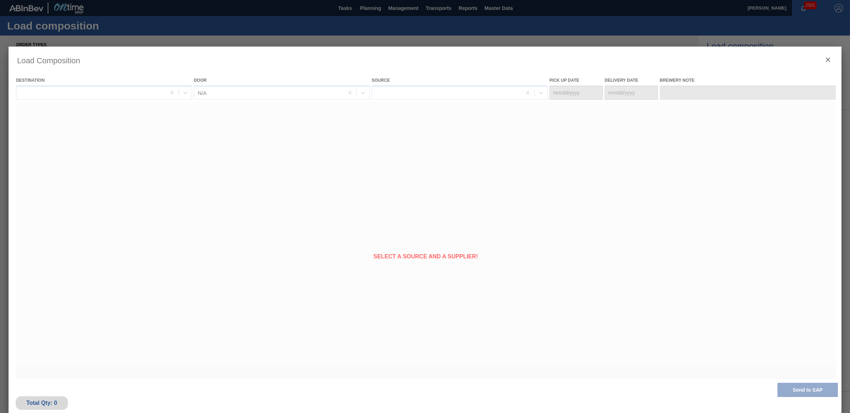
type Date "09/06/2025"
type Date "09/08/2025"
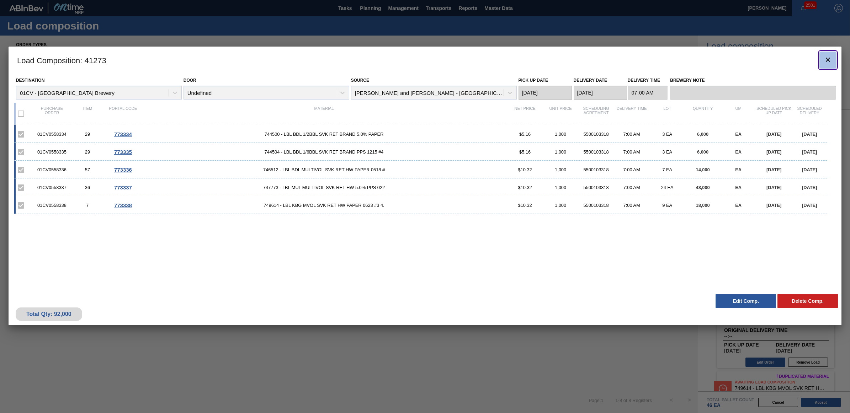
click at [829, 61] on icon "botão de ícone" at bounding box center [828, 59] width 9 height 9
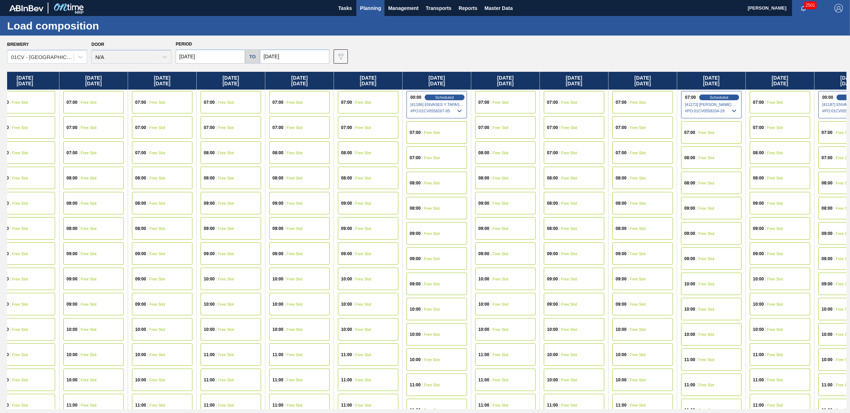
drag, startPoint x: 663, startPoint y: 75, endPoint x: -514, endPoint y: 125, distance: 1178.6
click at [0, 0] on html "Tasks Planning Management Transports Reports Master Data Juliette Hill 2501 Mar…" at bounding box center [425, 0] width 850 height 0
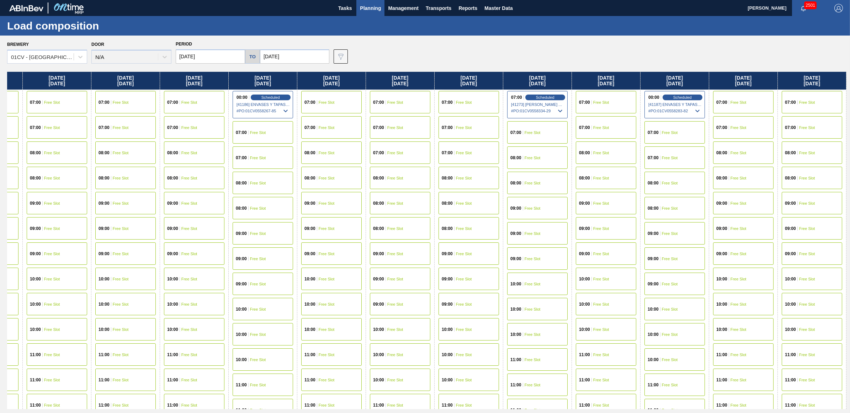
drag, startPoint x: 731, startPoint y: 79, endPoint x: 171, endPoint y: 97, distance: 560.6
click at [171, 97] on div "Monday 08/11/2025 07:00 Scheduled [41028] GRAPHIC PACKAGING INTERNATIONA - 0008…" at bounding box center [427, 241] width 840 height 338
click at [813, 98] on div "07:00 Free Slot" at bounding box center [812, 102] width 60 height 22
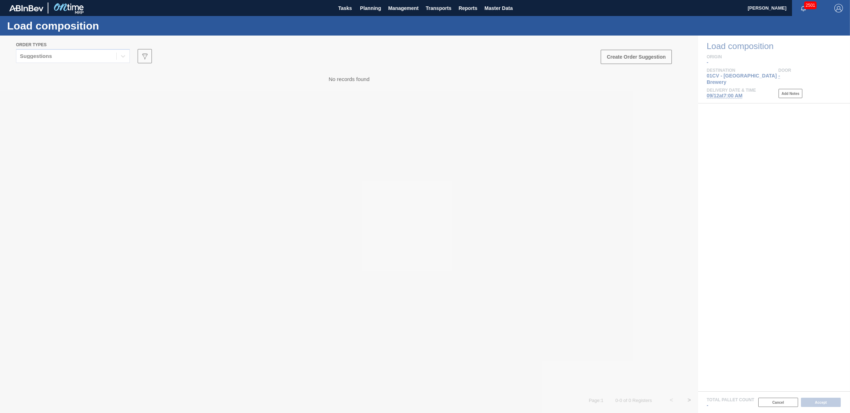
click at [71, 57] on div at bounding box center [425, 225] width 850 height 378
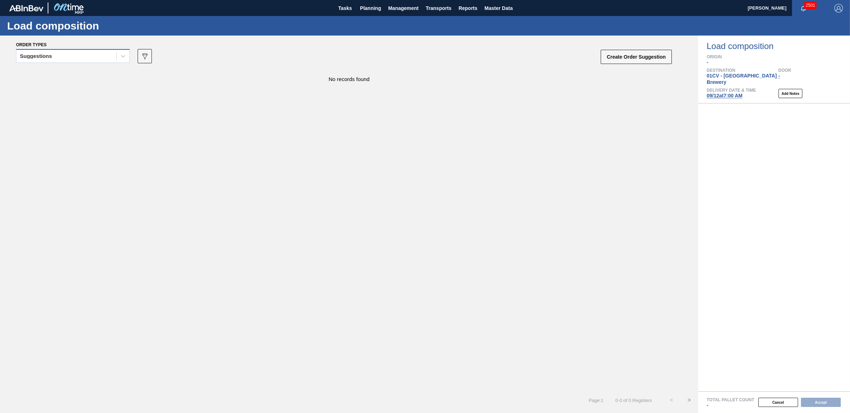
click at [72, 60] on div "Suggestions" at bounding box center [66, 56] width 100 height 10
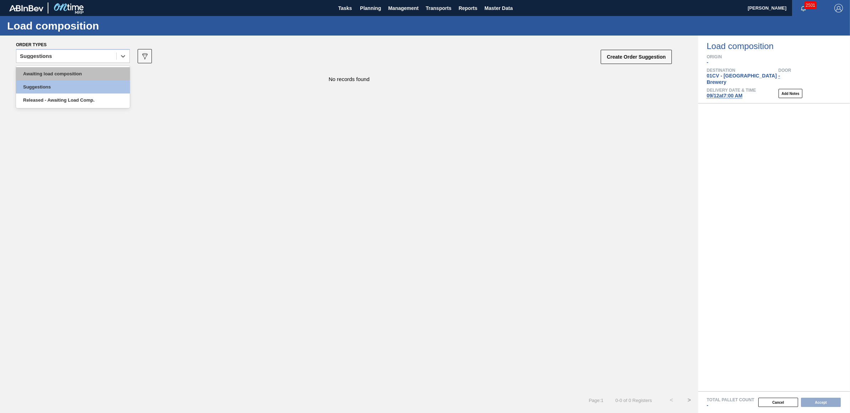
click at [72, 74] on div "Awaiting load composition" at bounding box center [73, 73] width 114 height 13
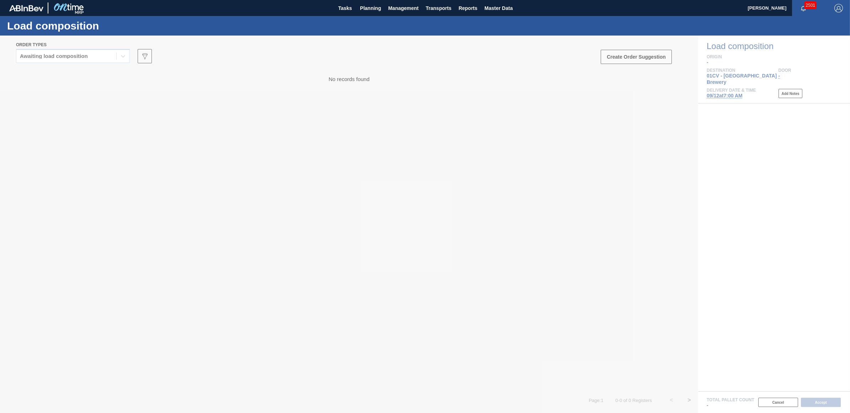
click at [362, 174] on div at bounding box center [425, 225] width 850 height 378
click at [53, 57] on div at bounding box center [425, 225] width 850 height 378
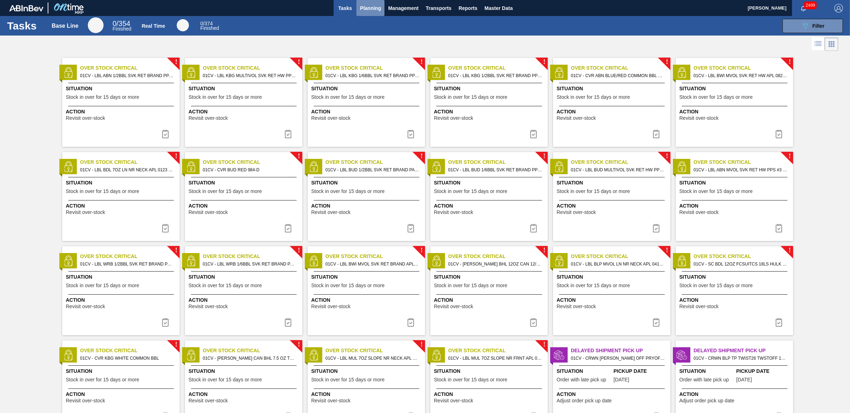
click at [362, 8] on span "Planning" at bounding box center [370, 8] width 21 height 9
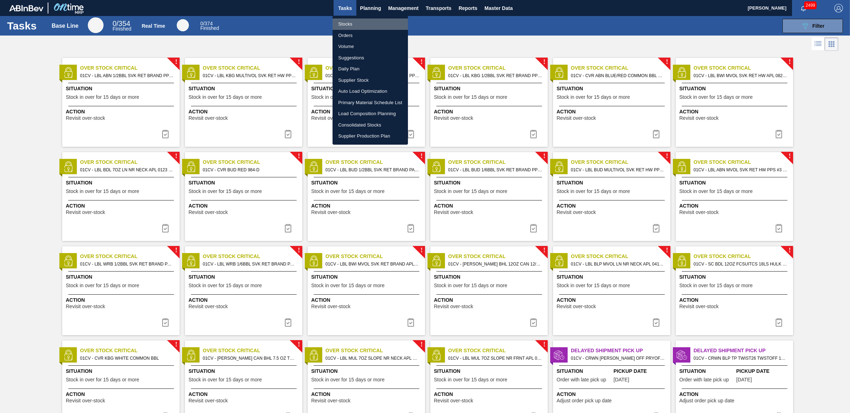
click at [344, 22] on li "Stocks" at bounding box center [370, 23] width 75 height 11
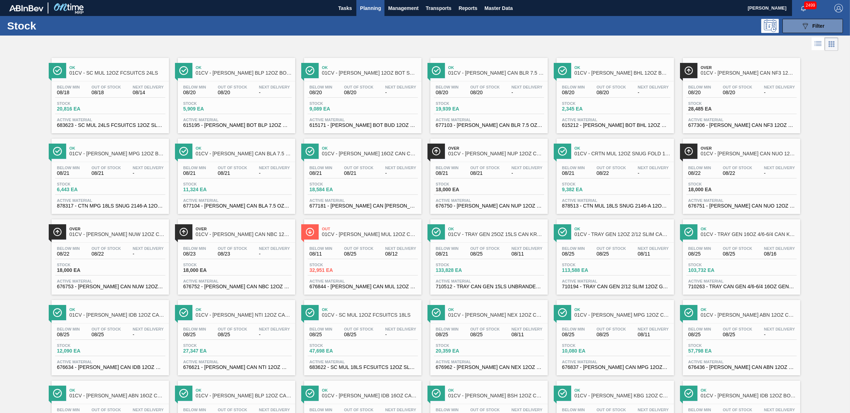
click at [541, 28] on div "089F7B8B-B2A5-4AFE-B5C0-19BA573D28AC Filter" at bounding box center [482, 26] width 730 height 14
click at [815, 30] on div "089F7B8B-B2A5-4AFE-B5C0-19BA573D28AC Filter" at bounding box center [812, 26] width 23 height 9
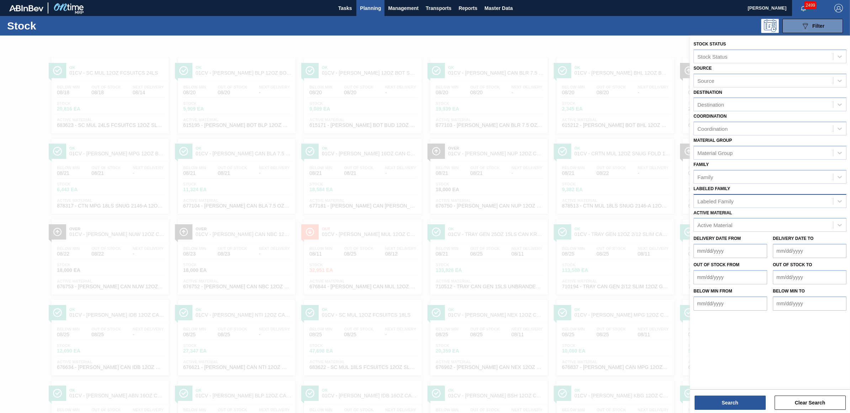
click at [730, 201] on div "Labeled Family" at bounding box center [716, 201] width 36 height 6
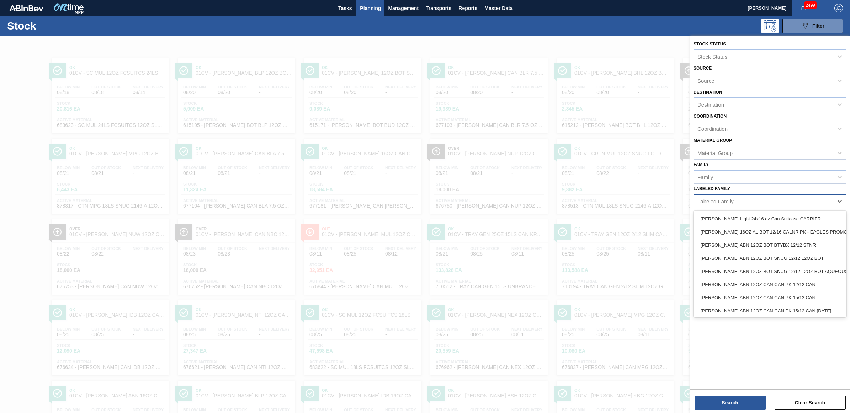
type Family "7"
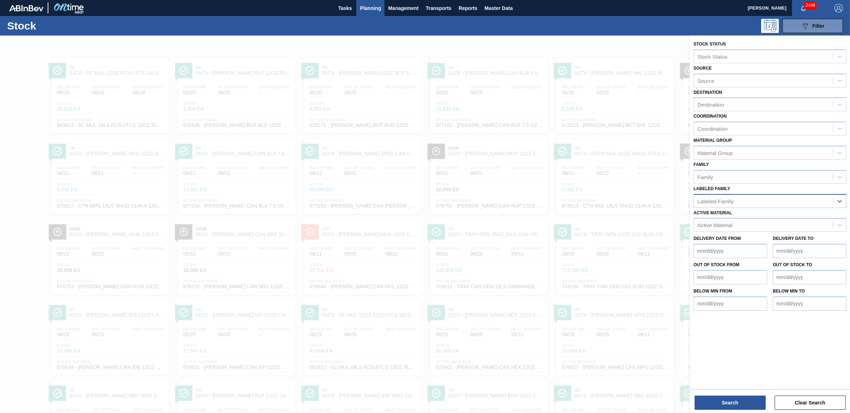
click at [723, 198] on div "Labeled Family" at bounding box center [716, 201] width 36 height 6
click at [719, 226] on div "Active Material" at bounding box center [715, 225] width 35 height 6
type Material "770227"
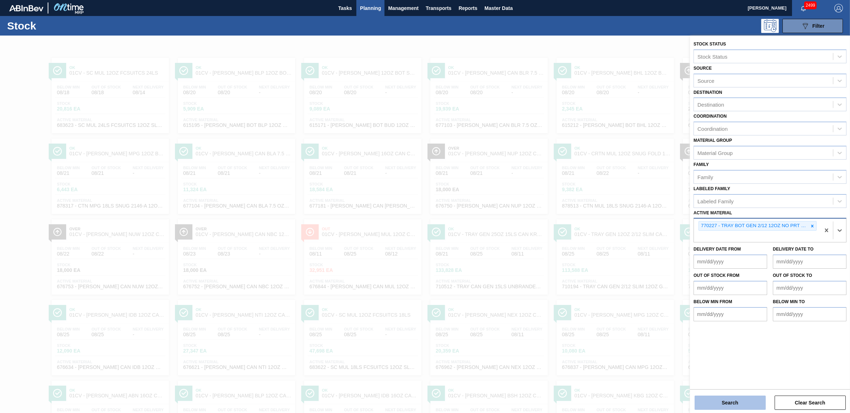
click at [721, 406] on button "Search" at bounding box center [730, 403] width 71 height 14
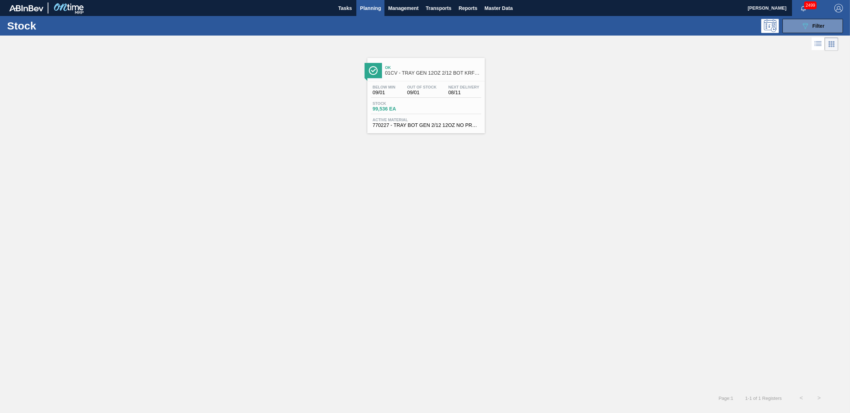
click at [426, 88] on span "Out Of Stock" at bounding box center [422, 87] width 30 height 4
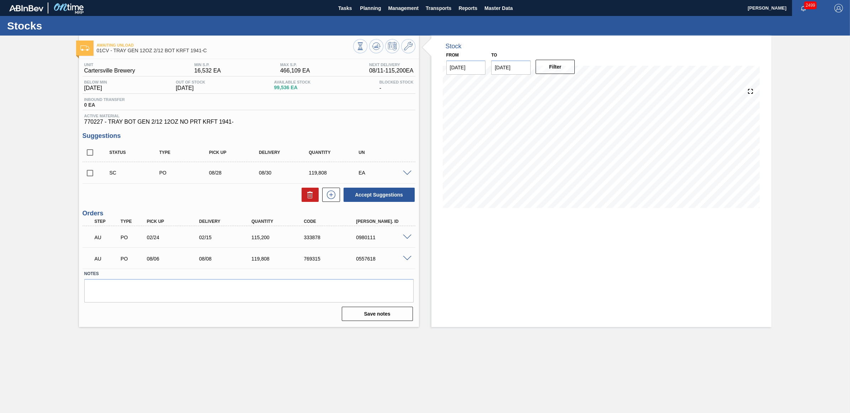
drag, startPoint x: 87, startPoint y: 176, endPoint x: 93, endPoint y: 177, distance: 5.7
click at [87, 176] on input "checkbox" at bounding box center [90, 173] width 15 height 15
click at [367, 199] on button "Accept Suggestions" at bounding box center [379, 195] width 71 height 14
checkbox input "false"
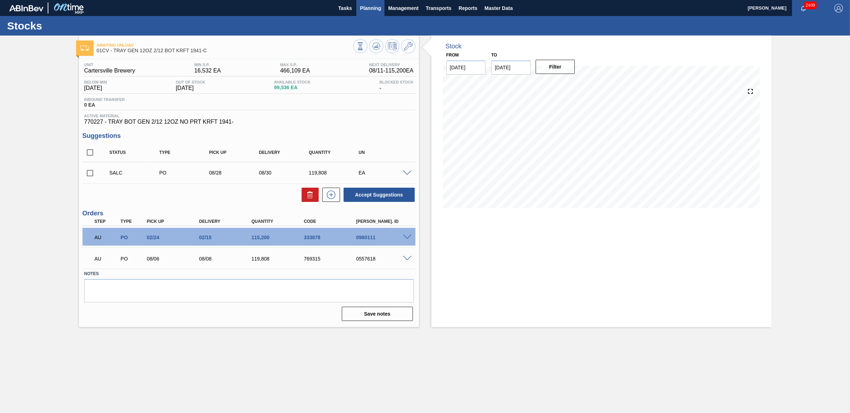
click at [371, 4] on span "Planning" at bounding box center [370, 8] width 21 height 9
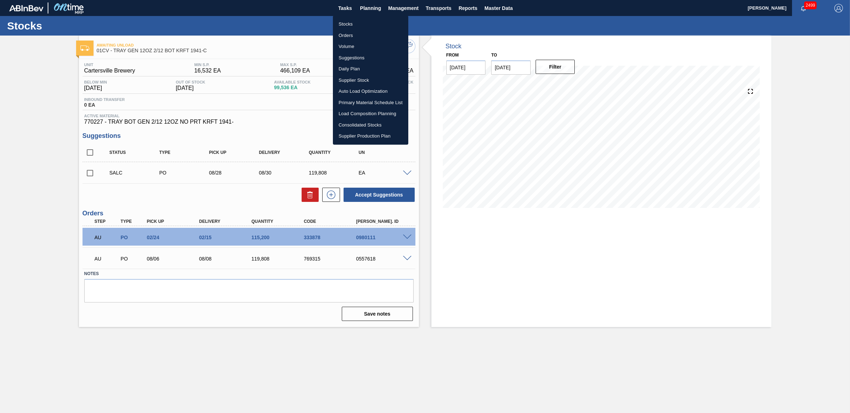
drag, startPoint x: 350, startPoint y: 22, endPoint x: 525, endPoint y: 20, distance: 175.4
click at [350, 22] on li "Stocks" at bounding box center [370, 23] width 75 height 11
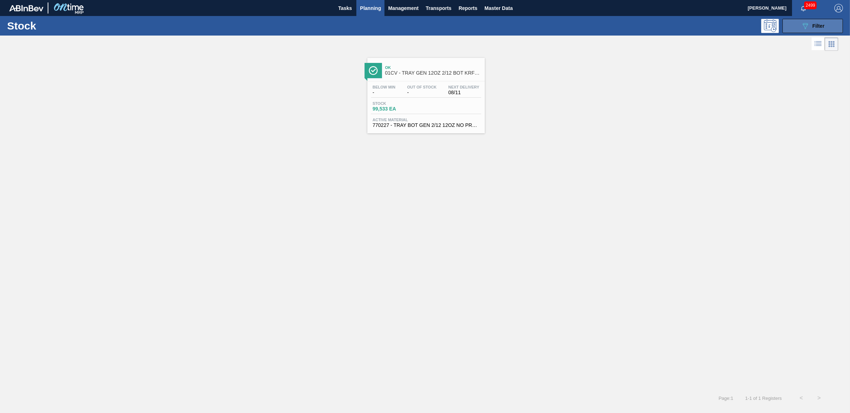
click at [806, 31] on button "089F7B8B-B2A5-4AFE-B5C0-19BA573D28AC Filter" at bounding box center [813, 26] width 60 height 14
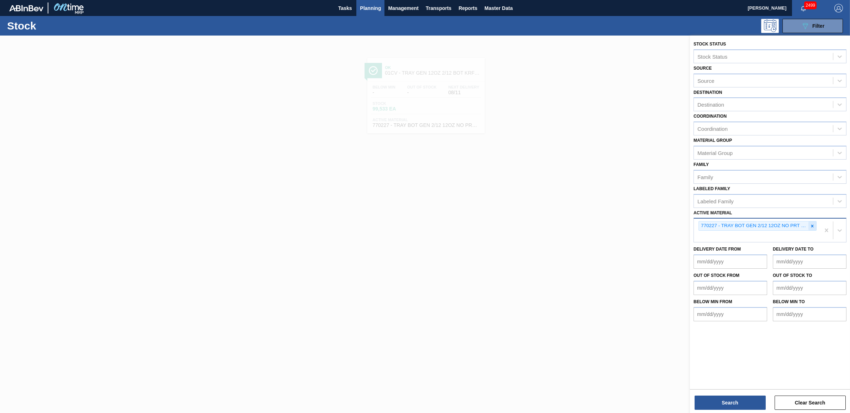
click at [814, 224] on icon at bounding box center [812, 226] width 5 height 5
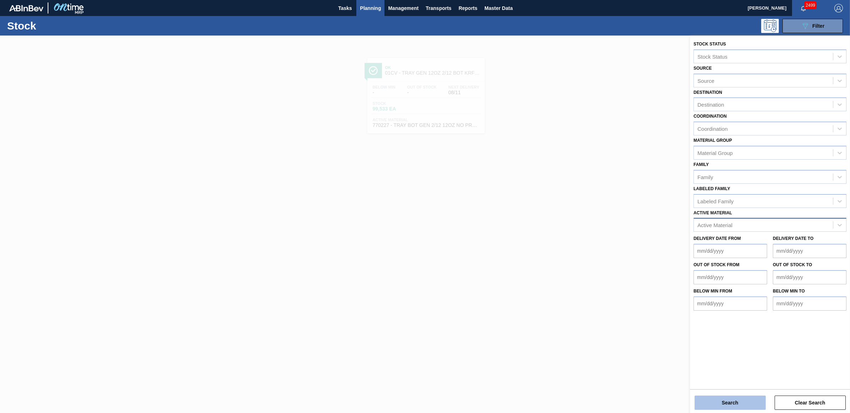
click at [744, 399] on button "Search" at bounding box center [730, 403] width 71 height 14
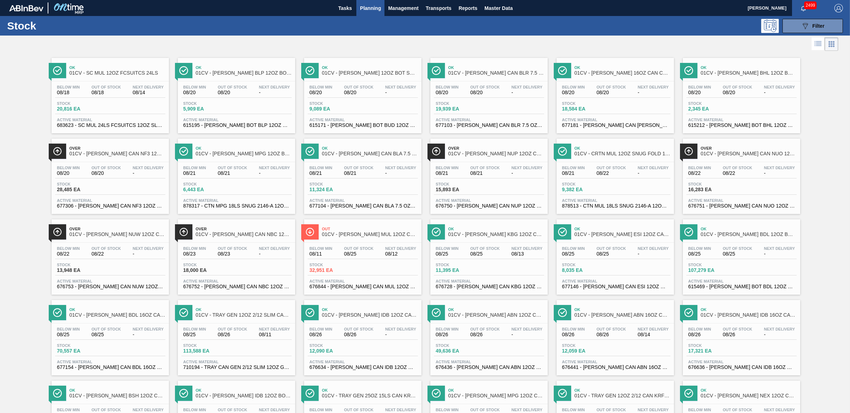
scroll to position [245, 0]
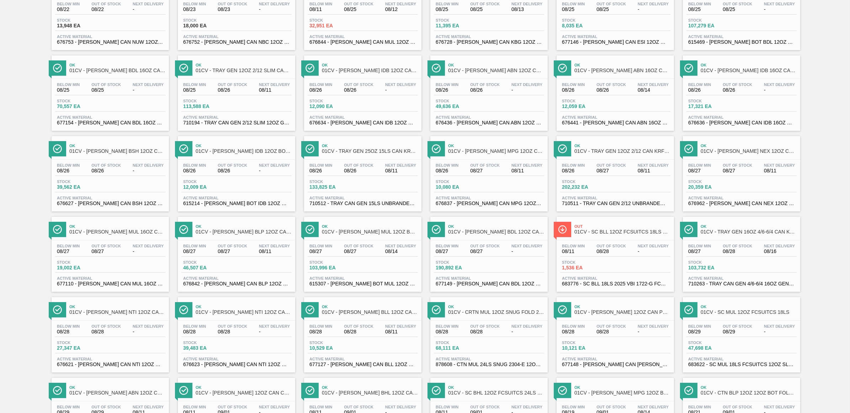
click at [616, 191] on div "Stock 202,232 EA" at bounding box center [615, 186] width 110 height 13
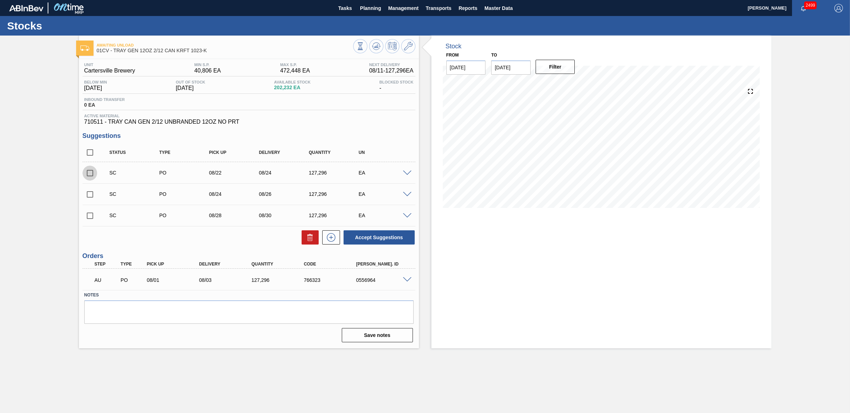
click at [86, 175] on input "checkbox" at bounding box center [90, 173] width 15 height 15
checkbox input "true"
click at [91, 195] on input "checkbox" at bounding box center [90, 194] width 15 height 15
checkbox input "true"
click at [394, 244] on button "Accept Suggestions" at bounding box center [379, 238] width 71 height 14
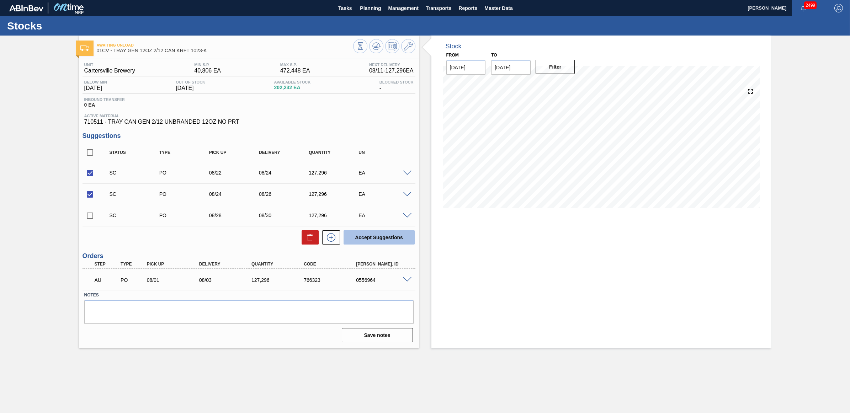
checkbox input "false"
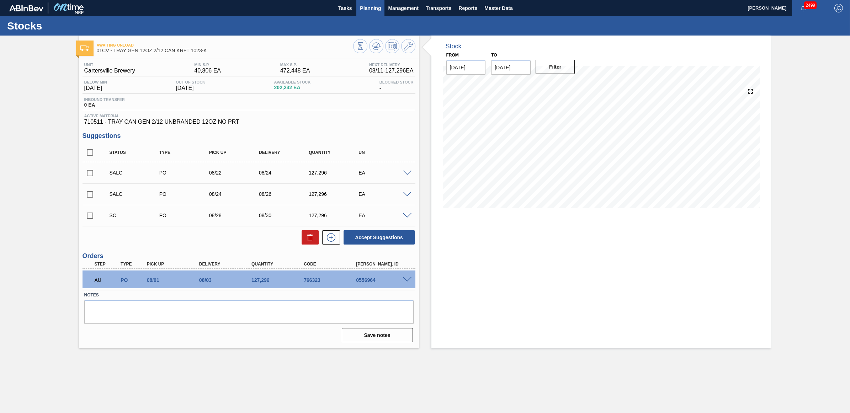
click at [376, 8] on span "Planning" at bounding box center [370, 8] width 21 height 9
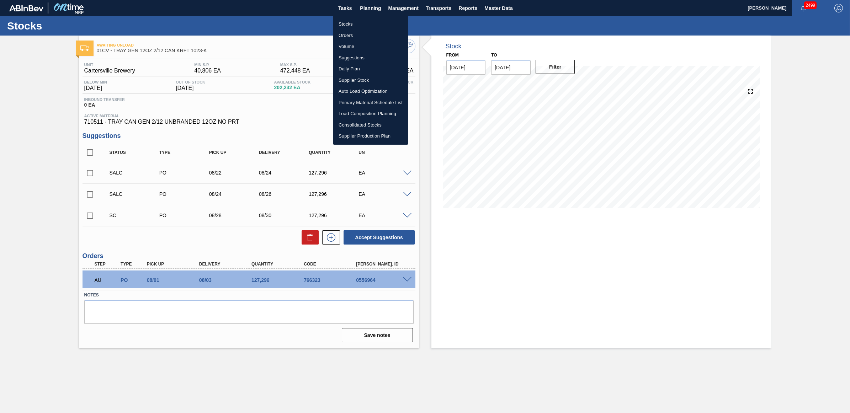
click at [360, 20] on li "Stocks" at bounding box center [370, 23] width 75 height 11
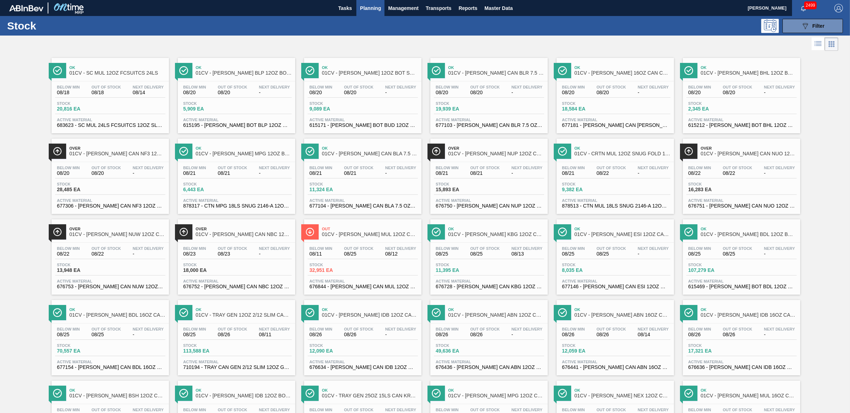
drag, startPoint x: 227, startPoint y: 332, endPoint x: 84, endPoint y: 107, distance: 266.2
click at [227, 332] on span "Out Of Stock" at bounding box center [233, 329] width 30 height 4
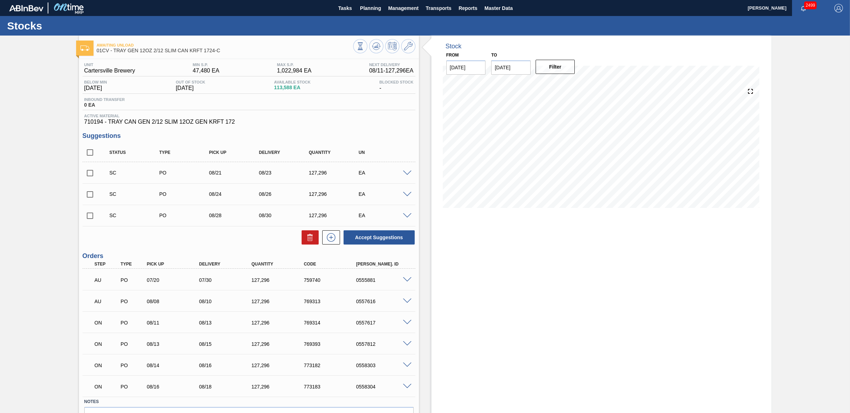
click at [366, 16] on div "Stocks" at bounding box center [425, 26] width 850 height 20
click at [364, 10] on span "Planning" at bounding box center [370, 8] width 21 height 9
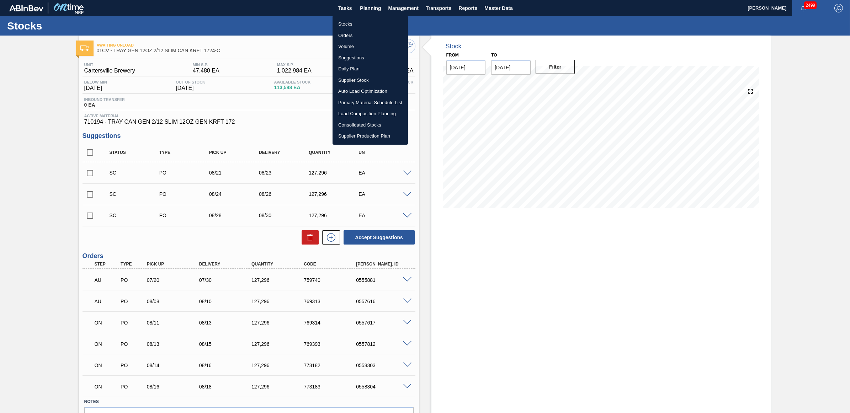
click at [25, 172] on div at bounding box center [425, 206] width 850 height 413
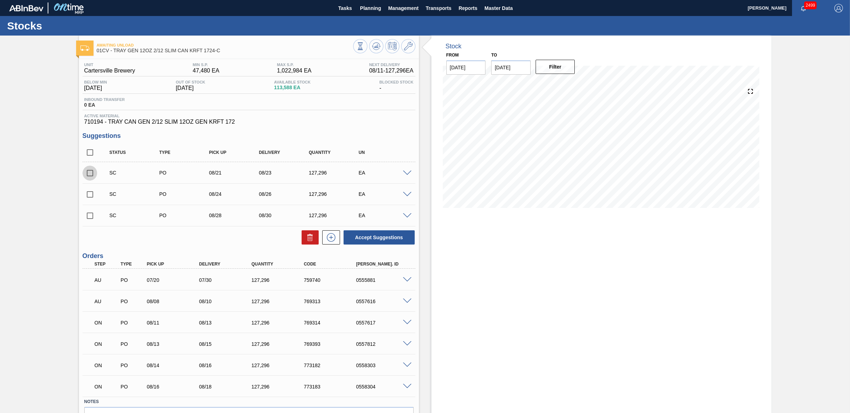
click at [91, 171] on input "checkbox" at bounding box center [90, 173] width 15 height 15
click at [385, 243] on button "Accept Suggestions" at bounding box center [379, 238] width 71 height 14
checkbox input "false"
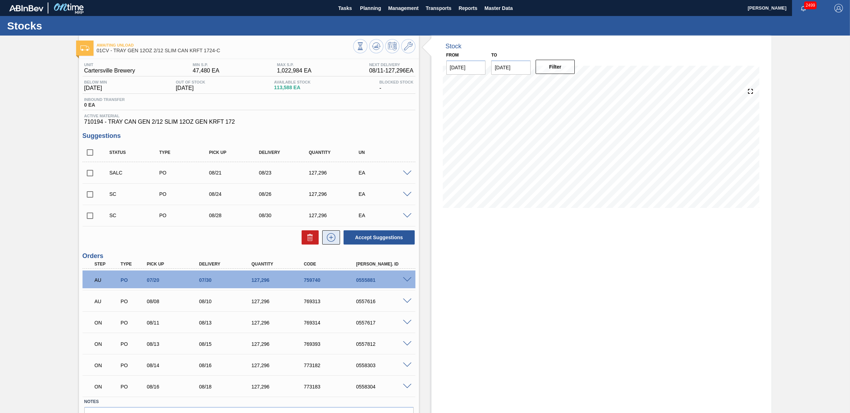
drag, startPoint x: 91, startPoint y: 194, endPoint x: 332, endPoint y: 239, distance: 244.7
click at [91, 194] on input "checkbox" at bounding box center [90, 194] width 15 height 15
click at [395, 242] on button "Accept Suggestions" at bounding box center [379, 238] width 71 height 14
checkbox input "false"
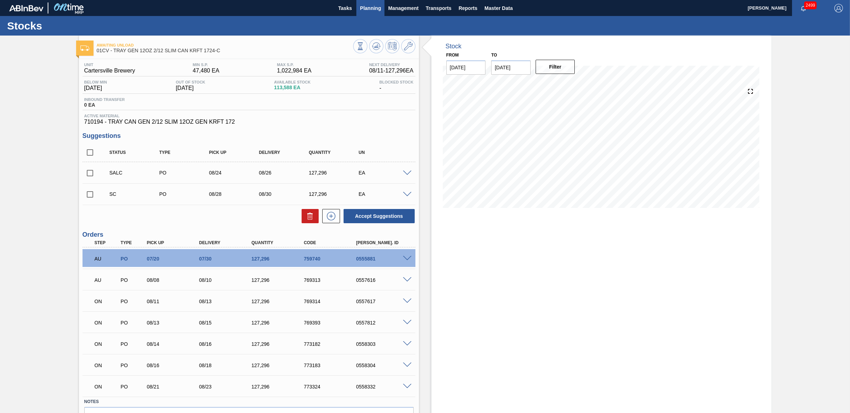
click at [371, 9] on span "Planning" at bounding box center [370, 8] width 21 height 9
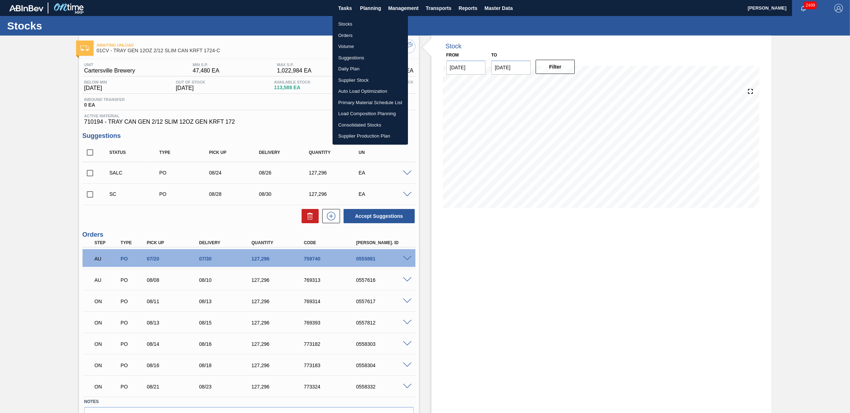
click at [355, 25] on li "Stocks" at bounding box center [370, 23] width 75 height 11
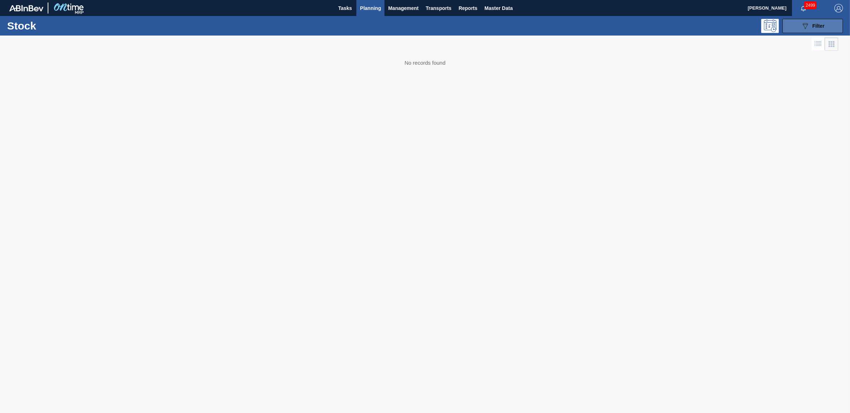
click at [799, 28] on button "089F7B8B-B2A5-4AFE-B5C0-19BA573D28AC Filter" at bounding box center [813, 26] width 60 height 14
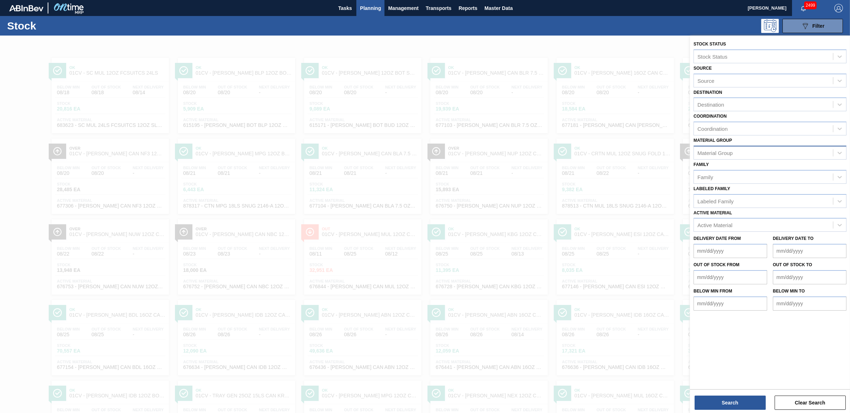
click at [726, 157] on div "Material Group" at bounding box center [763, 153] width 139 height 10
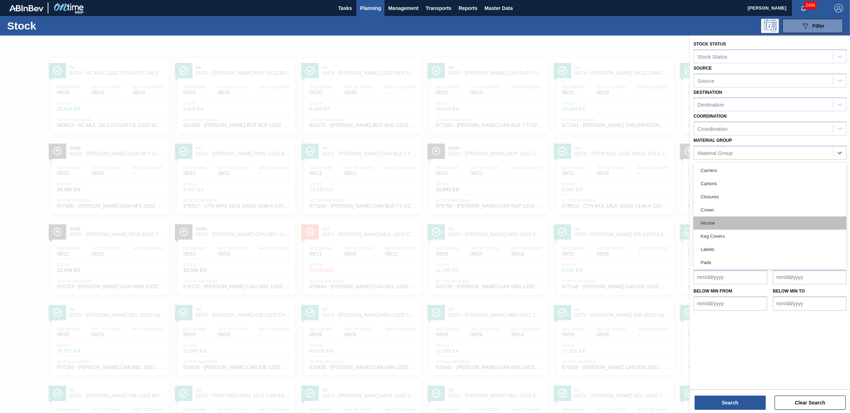
scroll to position [67, 0]
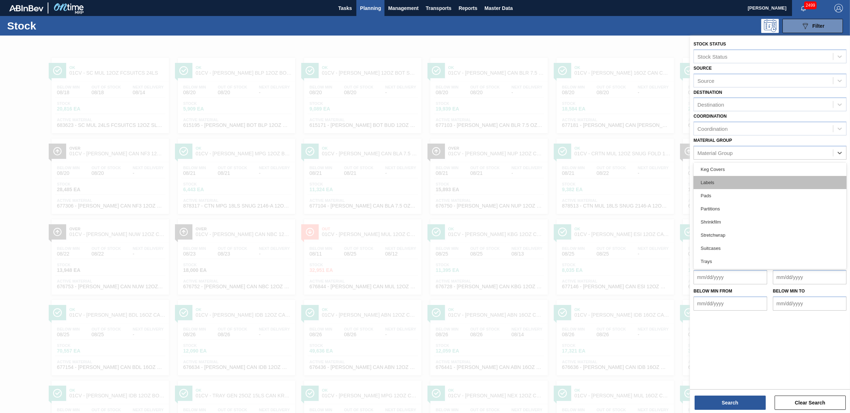
click at [726, 177] on div "Labels" at bounding box center [770, 182] width 153 height 13
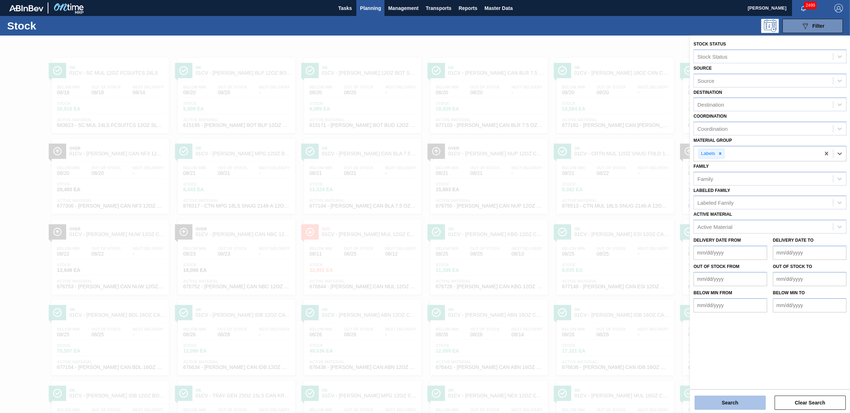
click at [744, 405] on button "Search" at bounding box center [730, 403] width 71 height 14
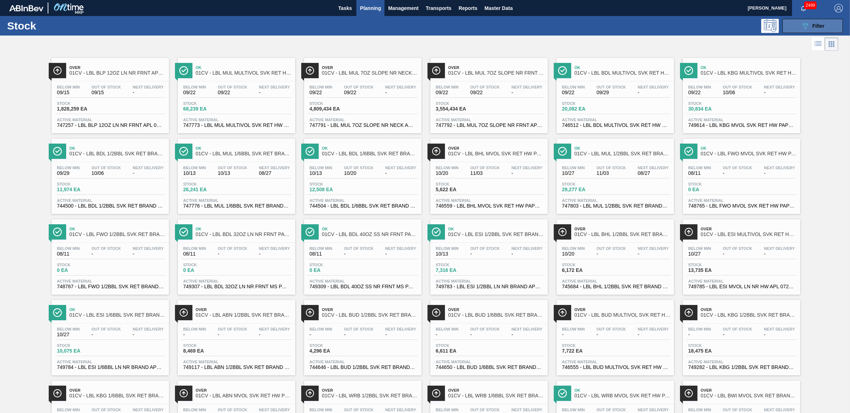
click at [802, 29] on icon "089F7B8B-B2A5-4AFE-B5C0-19BA573D28AC" at bounding box center [805, 26] width 9 height 9
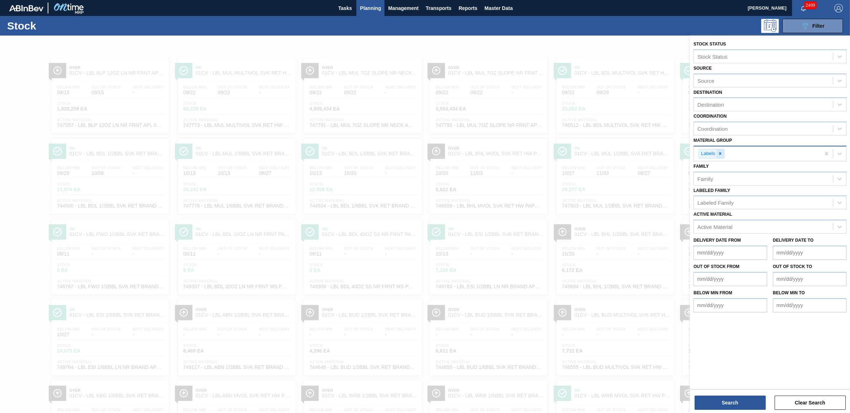
click at [721, 152] on icon at bounding box center [720, 153] width 5 height 5
click at [715, 174] on div "Family" at bounding box center [763, 177] width 139 height 10
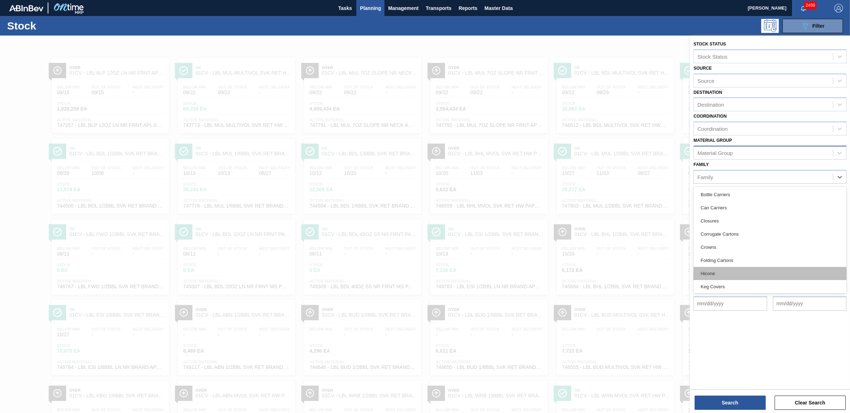
scroll to position [107, 0]
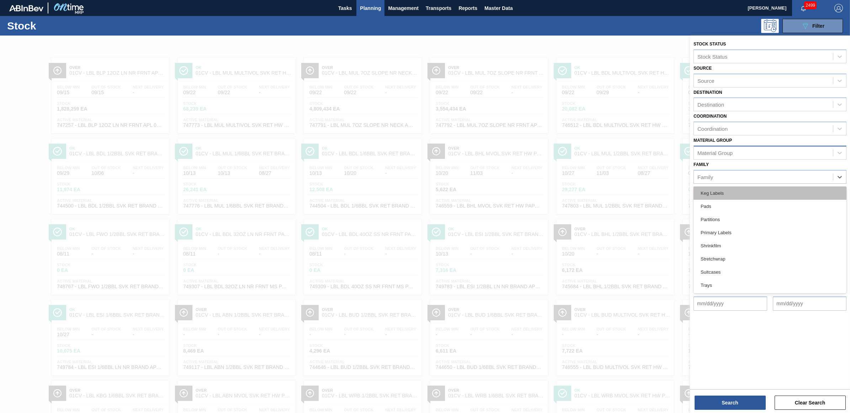
click at [721, 191] on div "Keg Labels" at bounding box center [770, 193] width 153 height 13
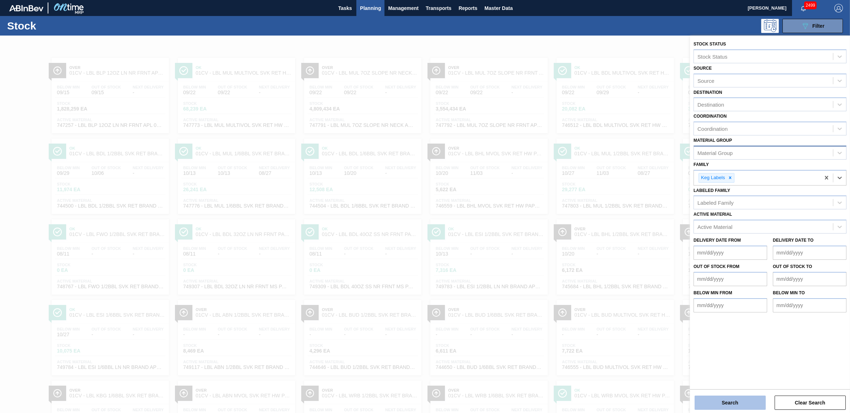
click at [729, 405] on button "Search" at bounding box center [730, 403] width 71 height 14
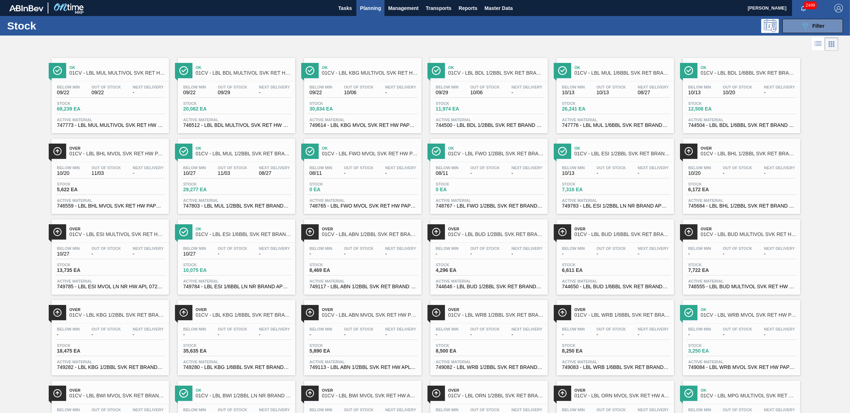
click at [335, 99] on div "Below Min 09/22 Out Of Stock 10/06 Next Delivery - Stock 30,834 EA Active Mater…" at bounding box center [362, 105] width 117 height 48
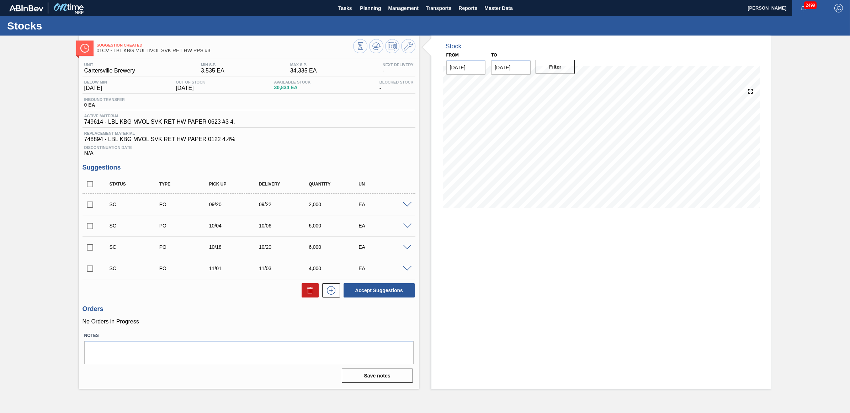
click at [87, 205] on input "checkbox" at bounding box center [90, 204] width 15 height 15
checkbox input "true"
click at [88, 230] on input "checkbox" at bounding box center [90, 226] width 15 height 15
checkbox input "true"
click at [91, 253] on input "checkbox" at bounding box center [90, 247] width 15 height 15
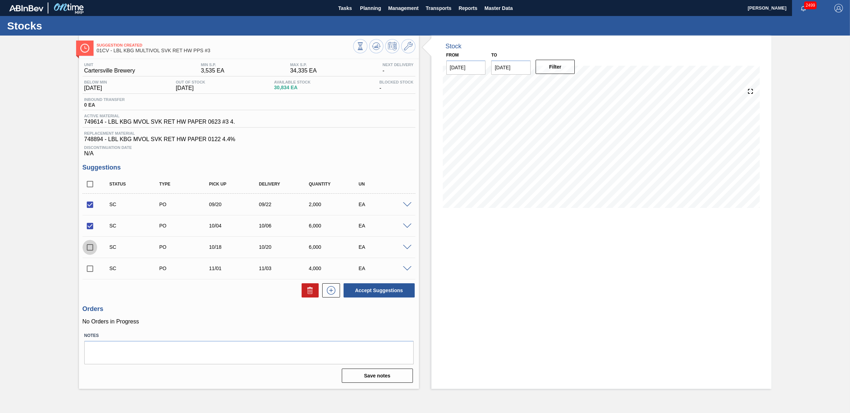
checkbox input "true"
click at [91, 271] on input "checkbox" at bounding box center [90, 268] width 15 height 15
checkbox input "true"
click at [381, 292] on button "Accept Suggestions" at bounding box center [379, 291] width 71 height 14
checkbox input "false"
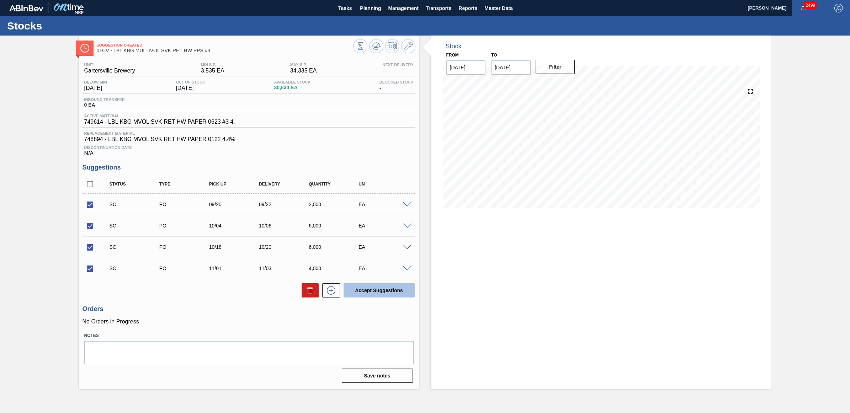
checkbox input "false"
click at [369, 5] on span "Planning" at bounding box center [370, 8] width 21 height 9
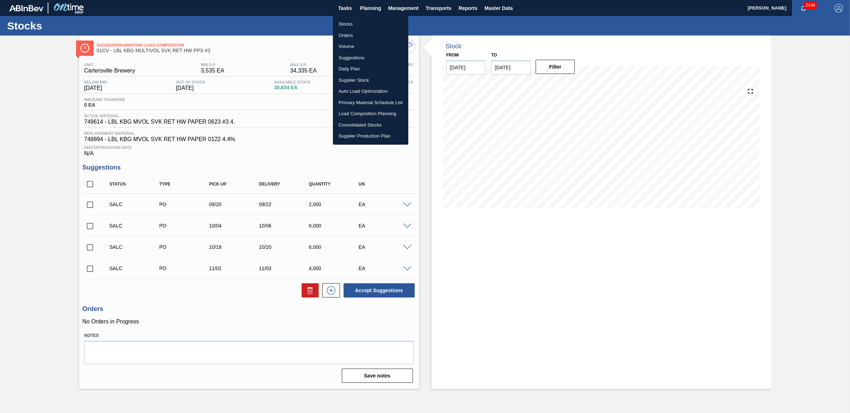
click at [354, 21] on li "Stocks" at bounding box center [370, 23] width 75 height 11
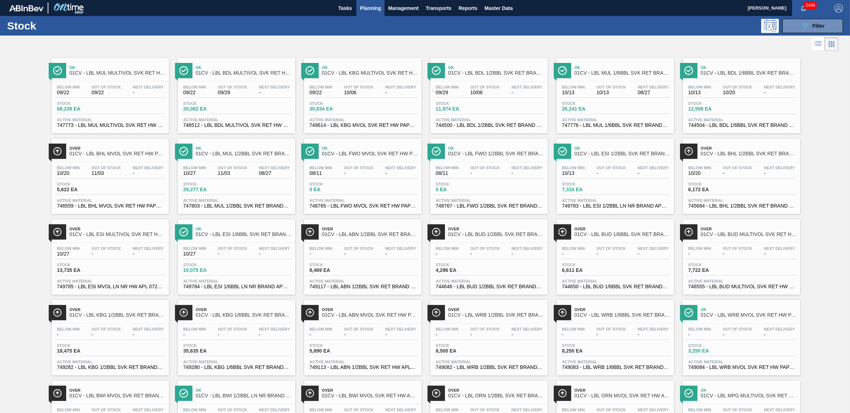
click at [65, 95] on span "09/22" at bounding box center [68, 92] width 23 height 5
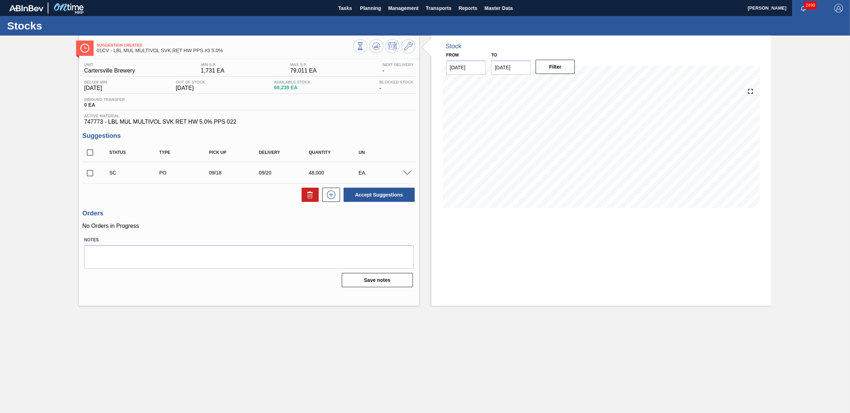
click at [89, 175] on input "checkbox" at bounding box center [90, 173] width 15 height 15
click at [384, 197] on button "Accept Suggestions" at bounding box center [379, 195] width 71 height 14
checkbox input "false"
click at [376, 10] on span "Planning" at bounding box center [370, 8] width 21 height 9
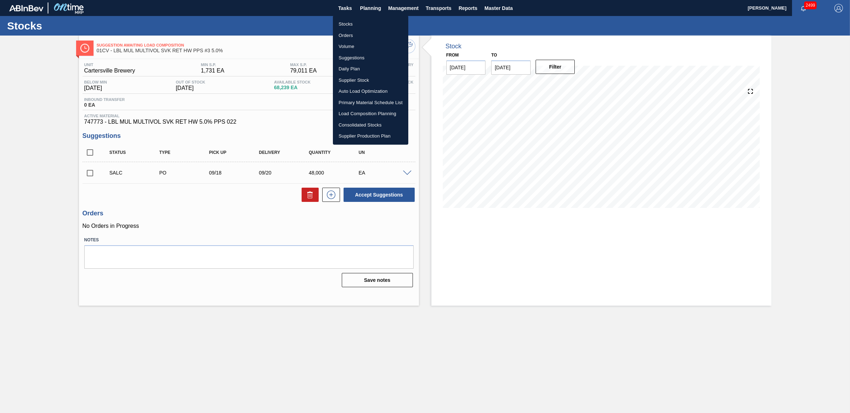
click at [372, 22] on li "Stocks" at bounding box center [370, 23] width 75 height 11
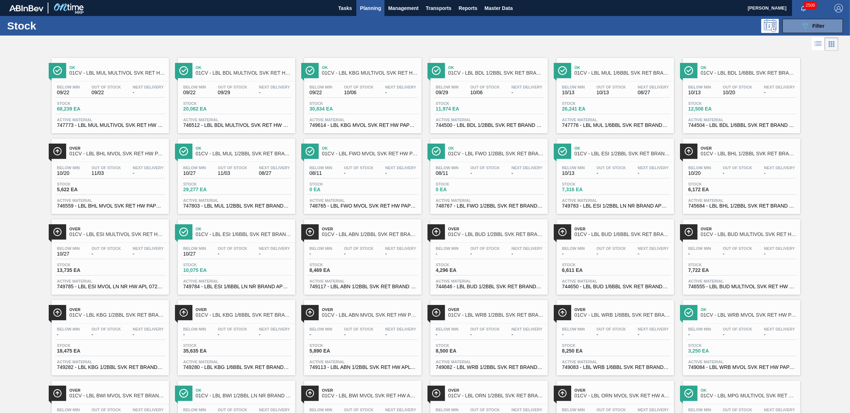
drag, startPoint x: 111, startPoint y: 182, endPoint x: 141, endPoint y: 158, distance: 37.7
click at [111, 182] on div "Below Min 10/20 Out Of Stock 11/03 Next Delivery - Stock 5,622 EA Active Materi…" at bounding box center [110, 186] width 117 height 48
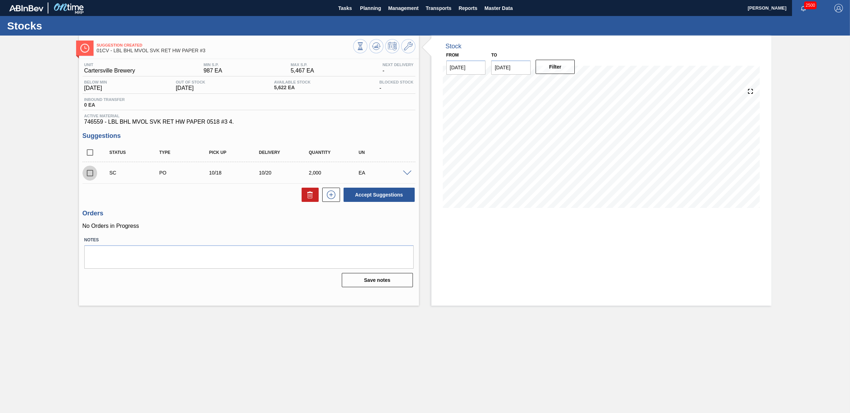
click at [89, 173] on input "checkbox" at bounding box center [90, 173] width 15 height 15
checkbox input "true"
click at [368, 5] on span "Planning" at bounding box center [370, 8] width 21 height 9
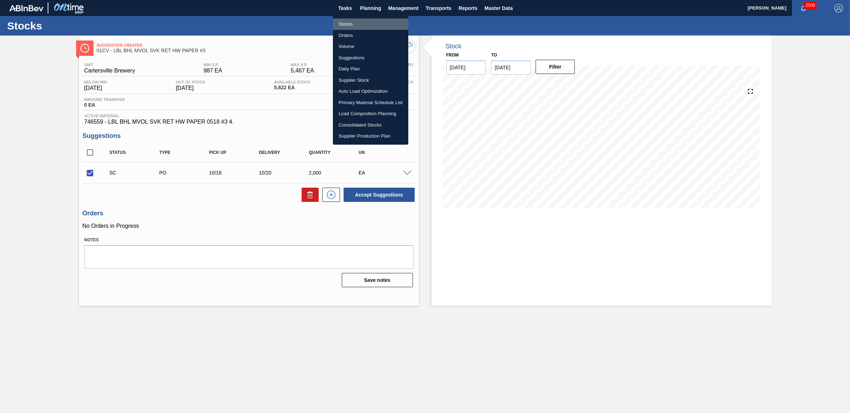
click at [355, 20] on li "Stocks" at bounding box center [370, 23] width 75 height 11
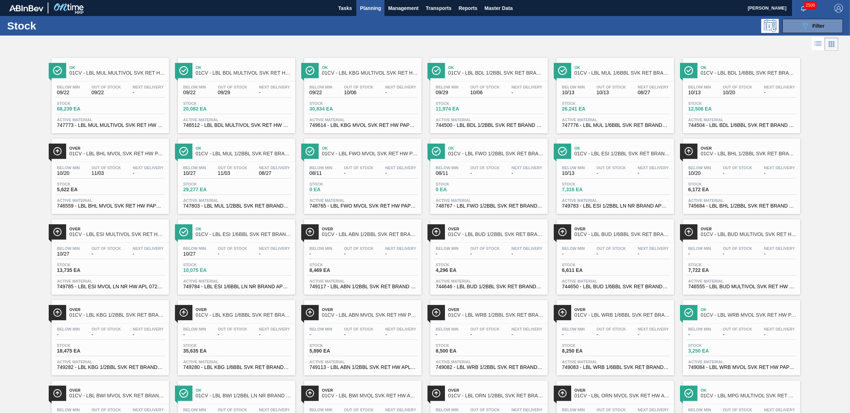
click at [269, 88] on span "Next Delivery" at bounding box center [274, 87] width 31 height 4
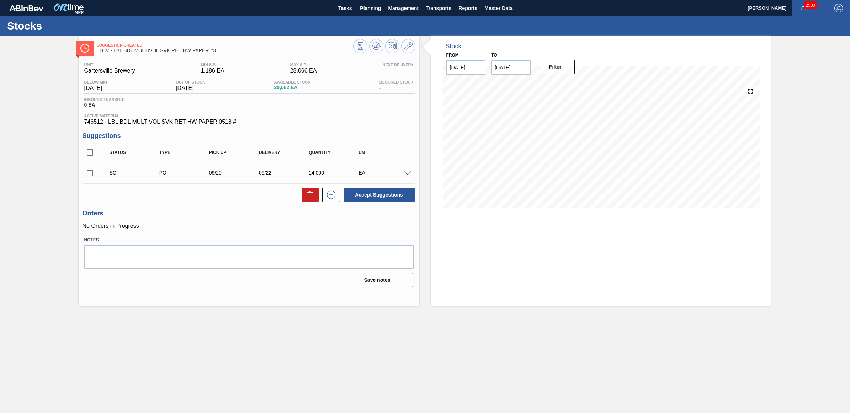
click at [86, 173] on input "checkbox" at bounding box center [90, 173] width 15 height 15
click at [392, 193] on button "Accept Suggestions" at bounding box center [379, 195] width 71 height 14
checkbox input "false"
click at [371, 11] on span "Planning" at bounding box center [370, 8] width 21 height 9
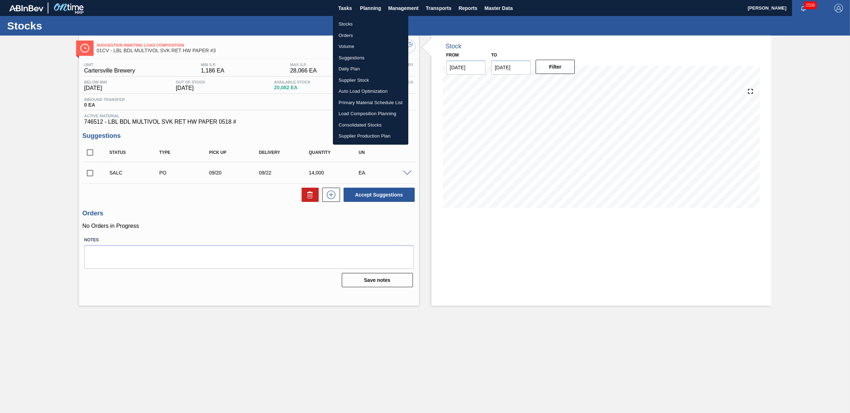
click at [362, 23] on li "Stocks" at bounding box center [370, 23] width 75 height 11
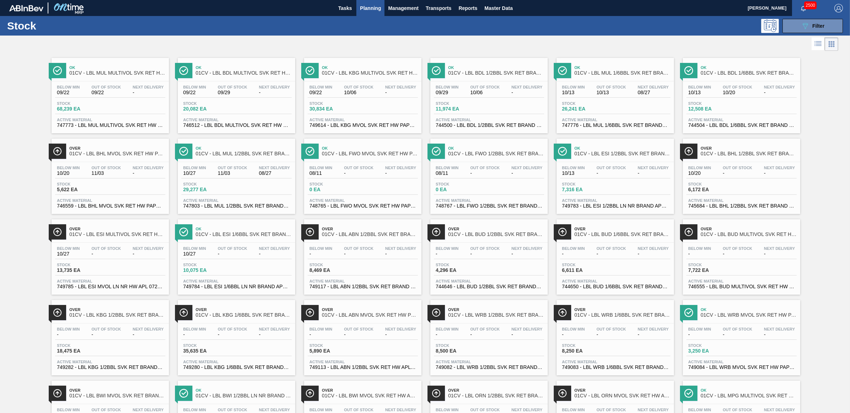
click at [477, 92] on span "10/06" at bounding box center [485, 92] width 30 height 5
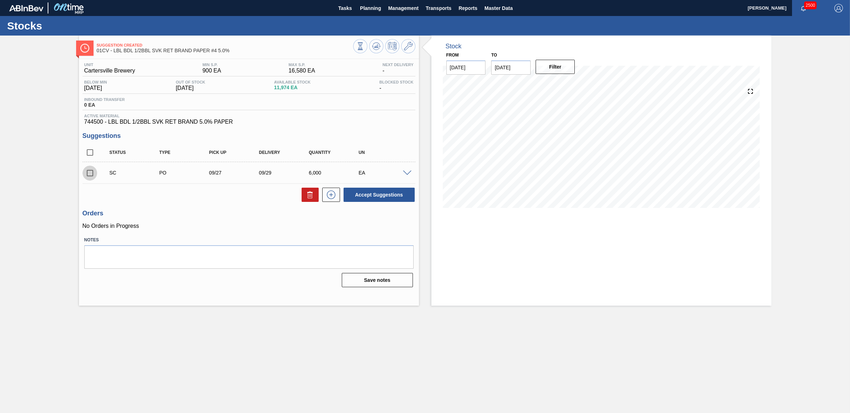
click at [85, 174] on input "checkbox" at bounding box center [90, 173] width 15 height 15
drag, startPoint x: 383, startPoint y: 196, endPoint x: 388, endPoint y: 196, distance: 5.7
click at [388, 196] on button "Accept Suggestions" at bounding box center [379, 195] width 71 height 14
checkbox input "false"
click at [375, 9] on span "Planning" at bounding box center [370, 8] width 21 height 9
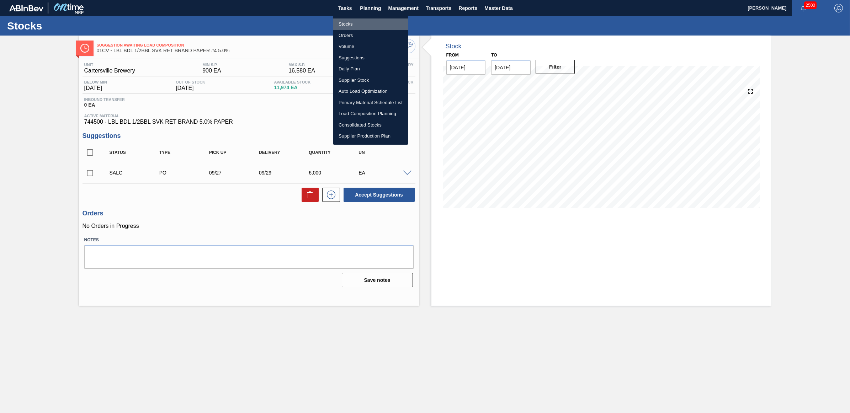
click at [340, 22] on li "Stocks" at bounding box center [370, 23] width 75 height 11
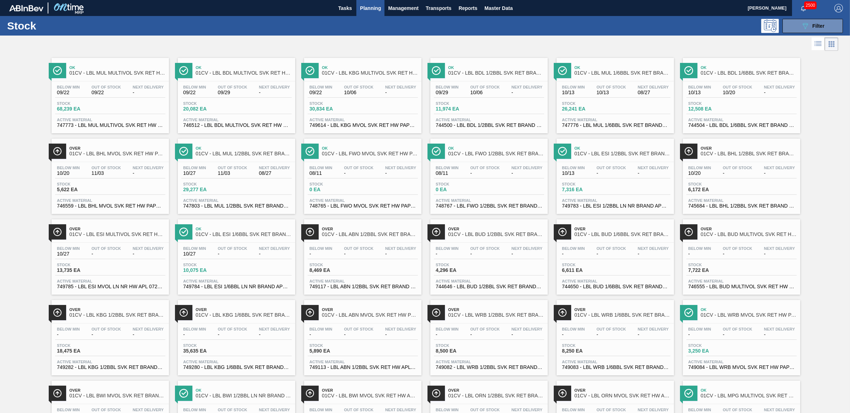
click at [736, 105] on span "Stock" at bounding box center [713, 103] width 50 height 4
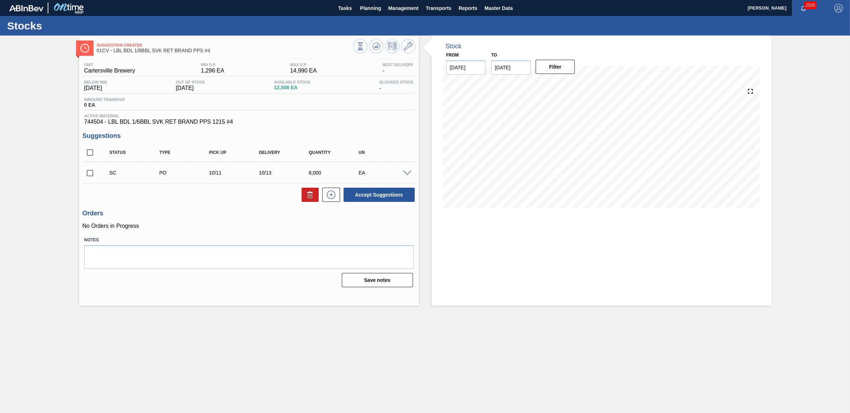
click at [90, 173] on input "checkbox" at bounding box center [90, 173] width 15 height 15
click at [401, 192] on button "Accept Suggestions" at bounding box center [379, 195] width 71 height 14
checkbox input "false"
click at [375, 5] on span "Planning" at bounding box center [370, 8] width 21 height 9
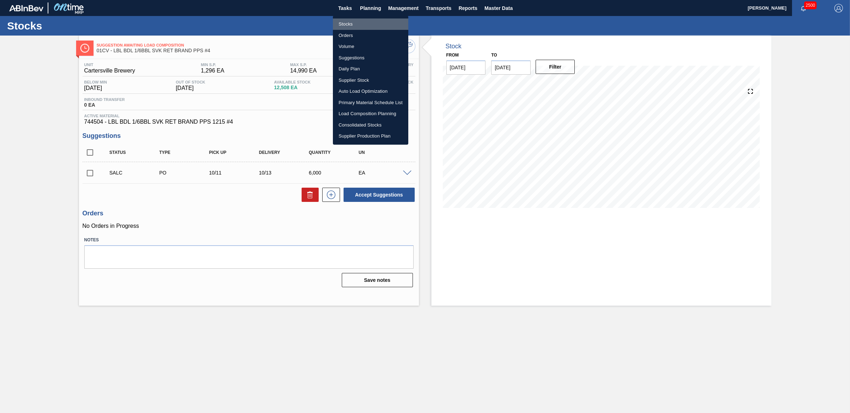
click at [358, 20] on li "Stocks" at bounding box center [370, 23] width 75 height 11
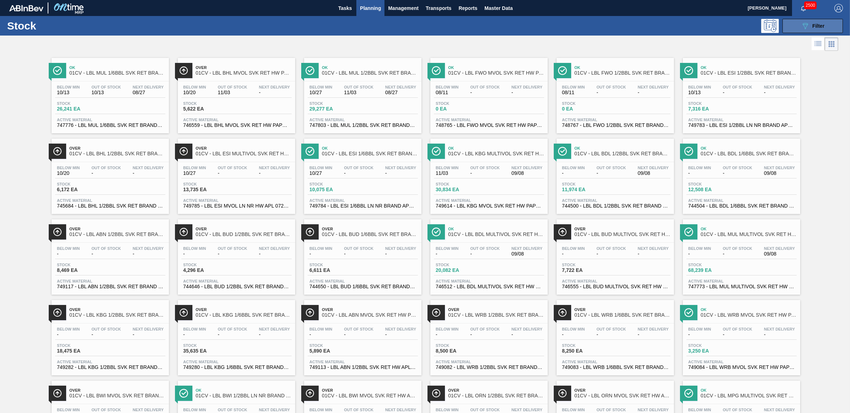
click at [813, 24] on span "Filter" at bounding box center [819, 26] width 12 height 6
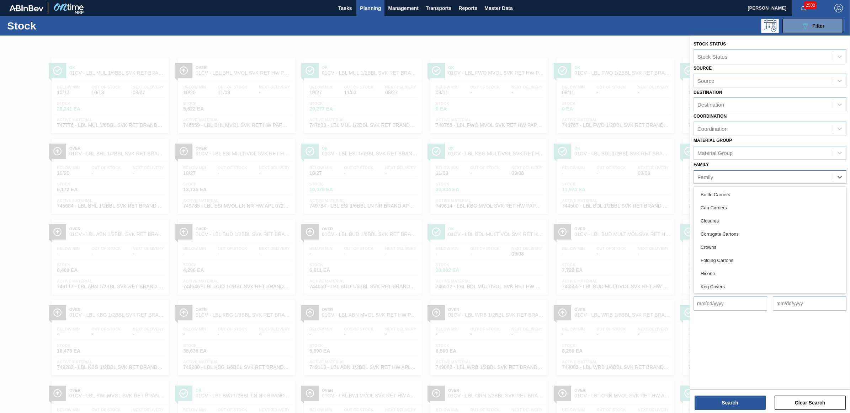
click at [771, 178] on div "Family" at bounding box center [763, 177] width 139 height 10
click at [730, 242] on div "Keg Covers" at bounding box center [770, 242] width 153 height 13
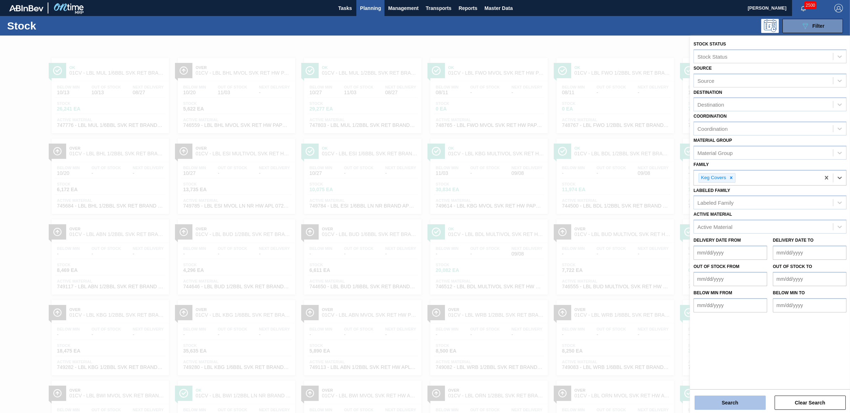
click at [726, 402] on button "Search" at bounding box center [730, 403] width 71 height 14
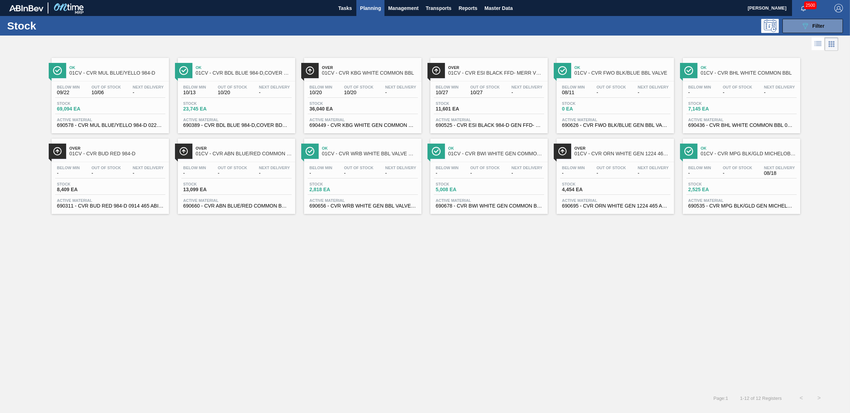
click at [86, 104] on span "Stock" at bounding box center [82, 103] width 50 height 4
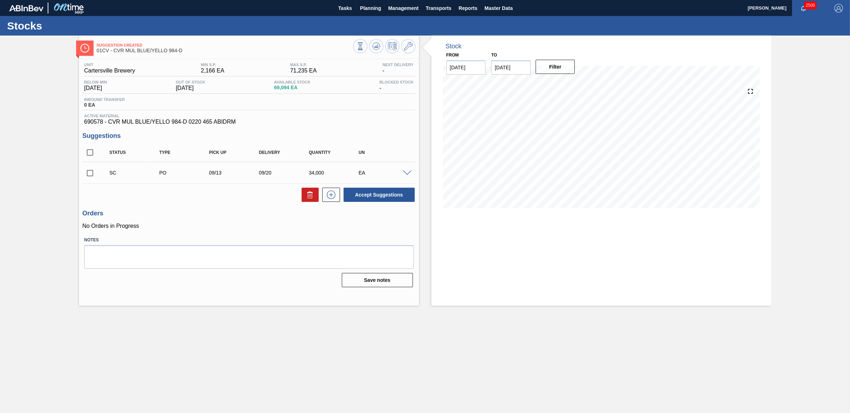
drag, startPoint x: 89, startPoint y: 169, endPoint x: 216, endPoint y: 164, distance: 127.1
click at [89, 169] on input "checkbox" at bounding box center [90, 173] width 15 height 15
click at [385, 196] on button "Accept Suggestions" at bounding box center [379, 195] width 71 height 14
checkbox input "false"
click at [360, 10] on span "Planning" at bounding box center [370, 8] width 21 height 9
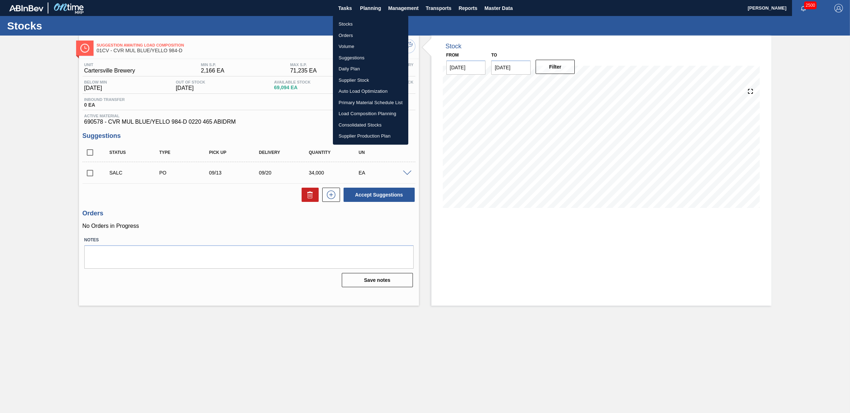
click at [349, 28] on li "Stocks" at bounding box center [370, 23] width 75 height 11
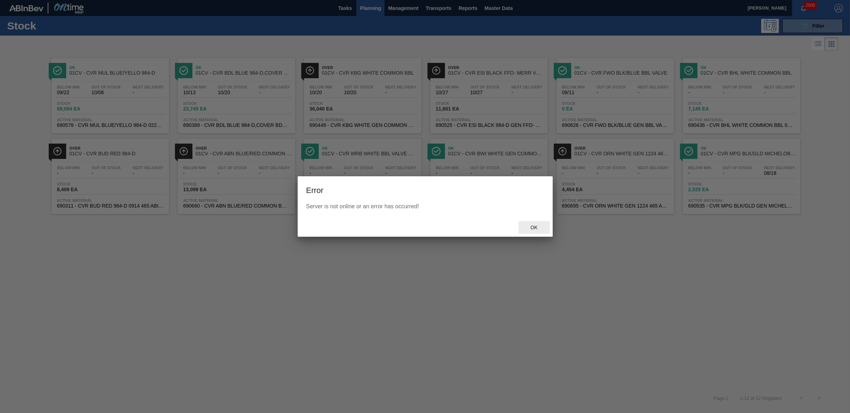
drag, startPoint x: 536, startPoint y: 225, endPoint x: 557, endPoint y: 227, distance: 20.4
click at [536, 226] on span "Ok" at bounding box center [534, 228] width 18 height 6
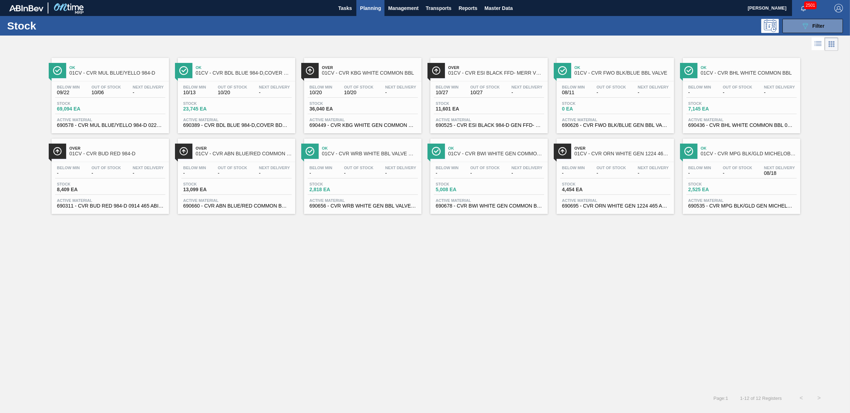
click at [362, 89] on span "Out Of Stock" at bounding box center [359, 87] width 30 height 4
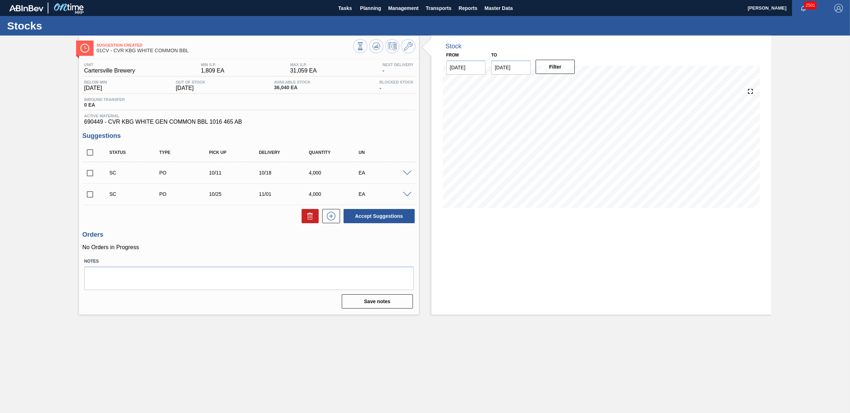
click at [88, 173] on input "checkbox" at bounding box center [90, 173] width 15 height 15
click at [404, 221] on button "Accept Suggestions" at bounding box center [379, 216] width 71 height 14
checkbox input "false"
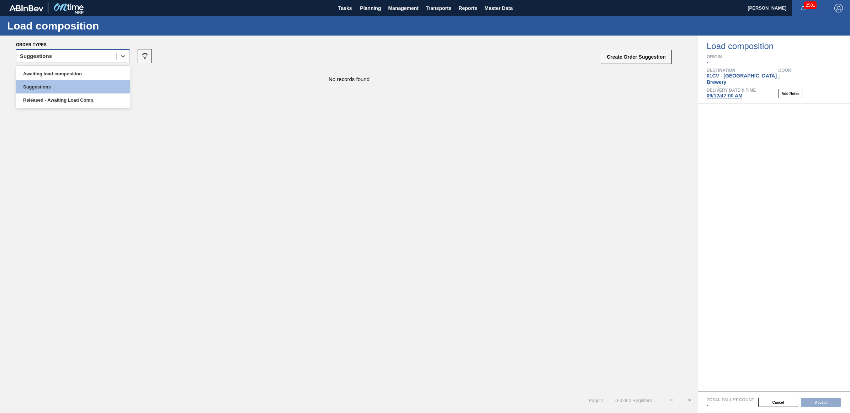
click at [53, 55] on div "Suggestions" at bounding box center [66, 56] width 100 height 10
click at [59, 75] on div "Awaiting load composition" at bounding box center [73, 73] width 114 height 13
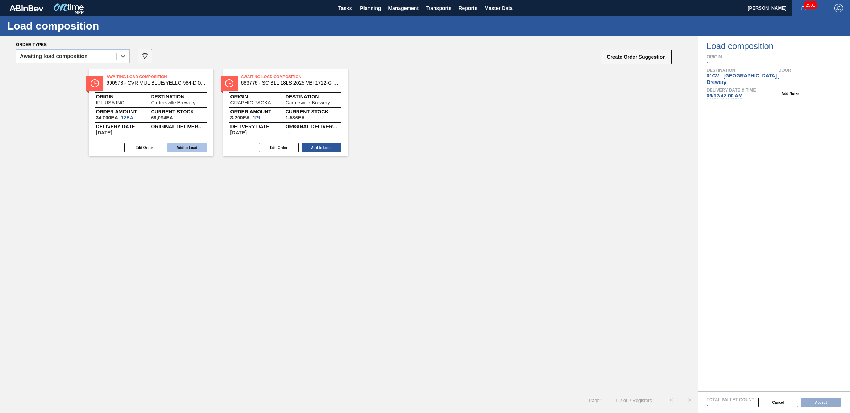
click at [175, 148] on button "Add to Load" at bounding box center [187, 147] width 40 height 9
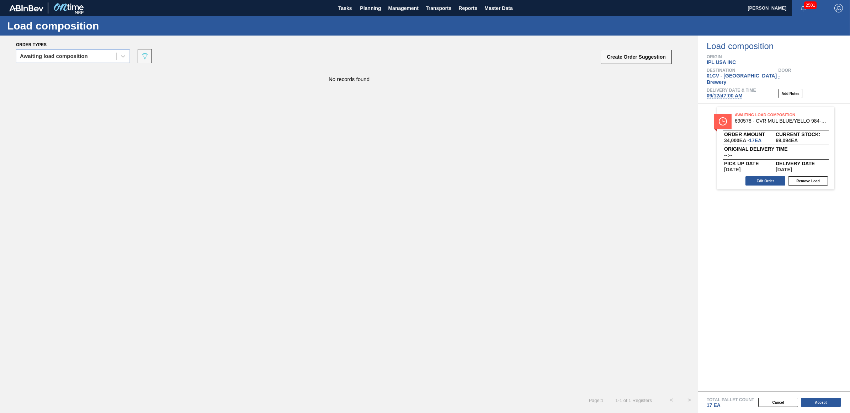
click at [829, 398] on div "Cancel Accept" at bounding box center [766, 402] width 152 height 11
drag, startPoint x: 48, startPoint y: 52, endPoint x: 54, endPoint y: 58, distance: 7.8
click at [50, 53] on div "Awaiting load composition" at bounding box center [66, 56] width 100 height 10
click at [59, 69] on div "Awaiting load composition" at bounding box center [73, 73] width 114 height 13
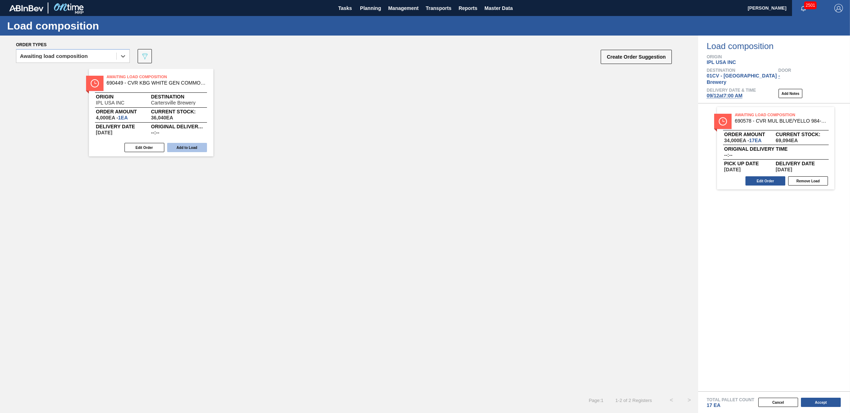
click at [178, 147] on button "Add to Load" at bounding box center [187, 147] width 40 height 9
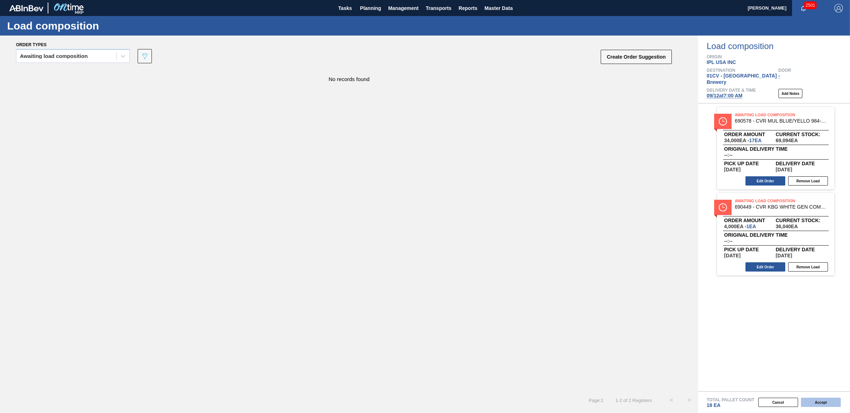
click at [826, 400] on button "Accept" at bounding box center [821, 402] width 40 height 9
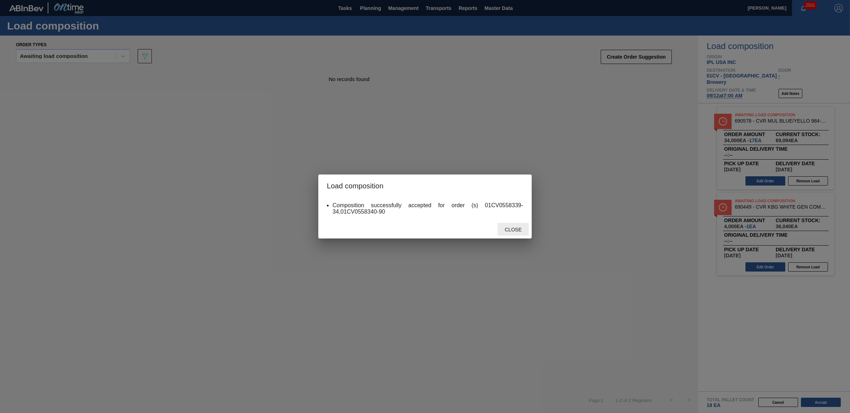
click at [513, 230] on span "Close" at bounding box center [513, 230] width 28 height 6
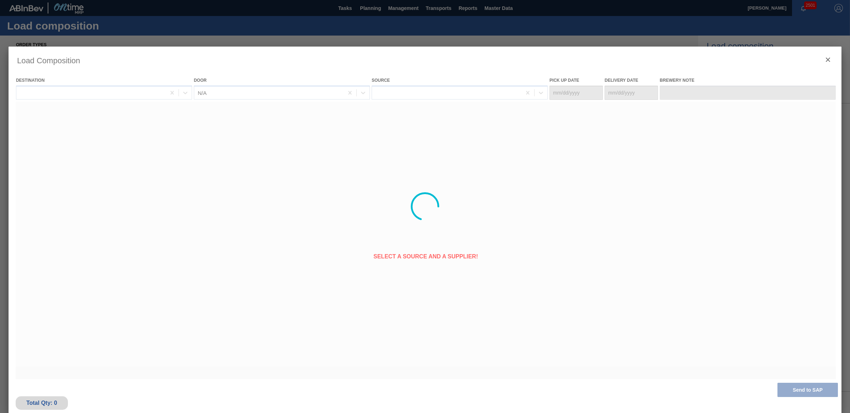
type Date "09/05/2025"
type Date "09/12/2025"
